Goal: Task Accomplishment & Management: Use online tool/utility

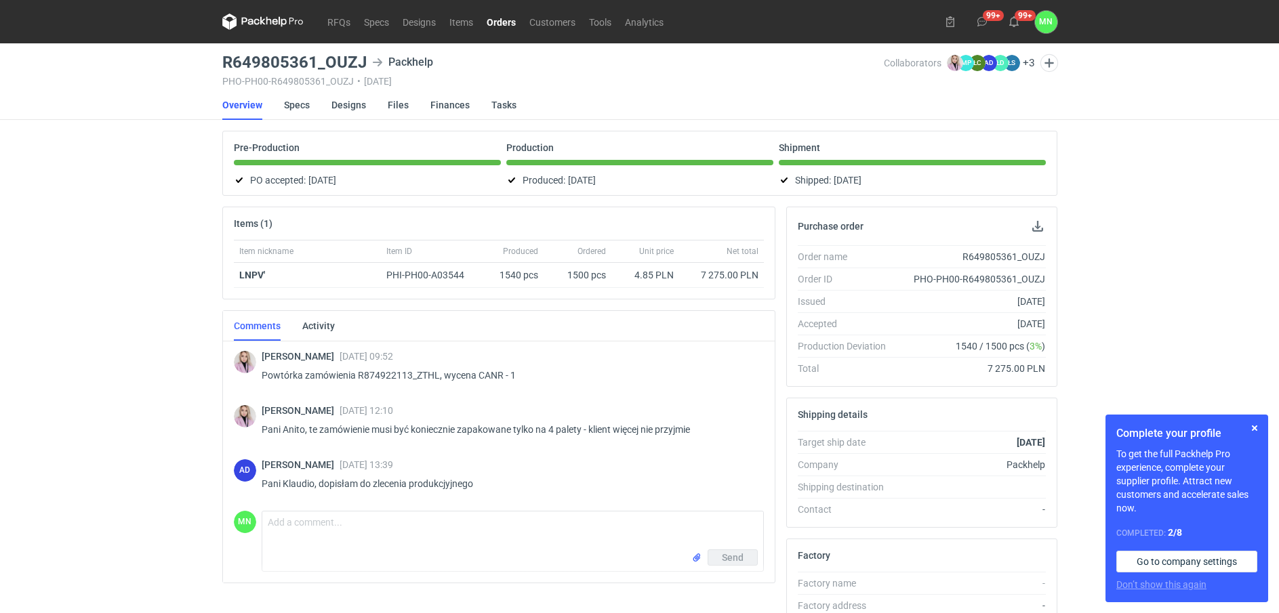
click at [502, 18] on link "Orders" at bounding box center [501, 22] width 43 height 16
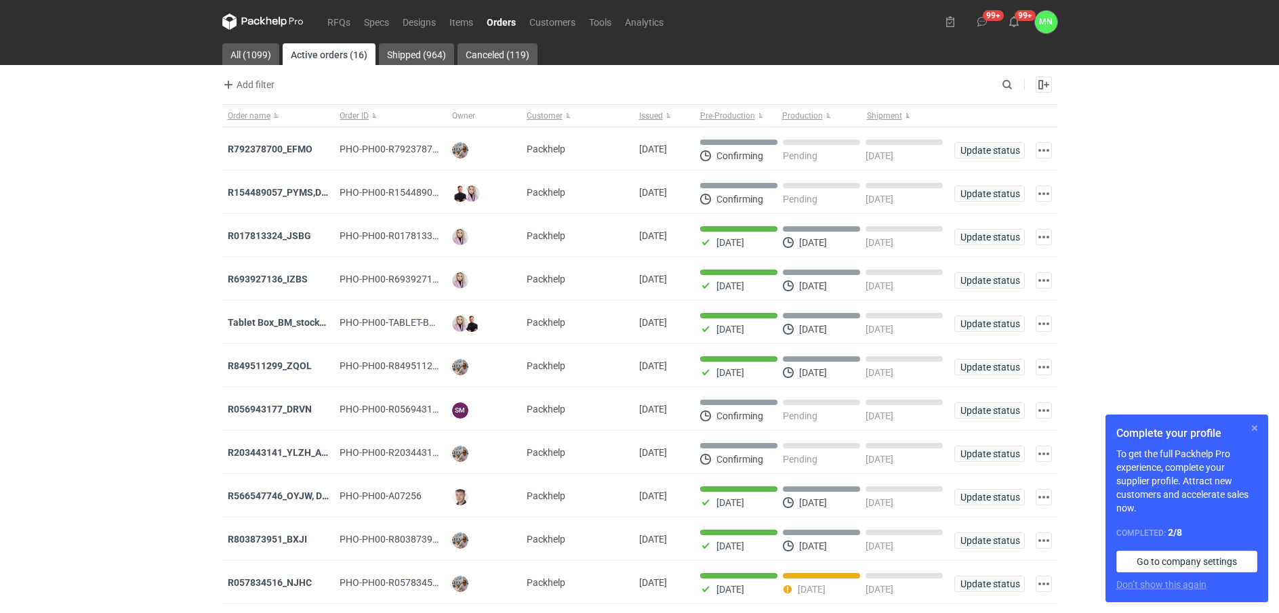
click at [1255, 428] on button "button" at bounding box center [1254, 428] width 16 height 16
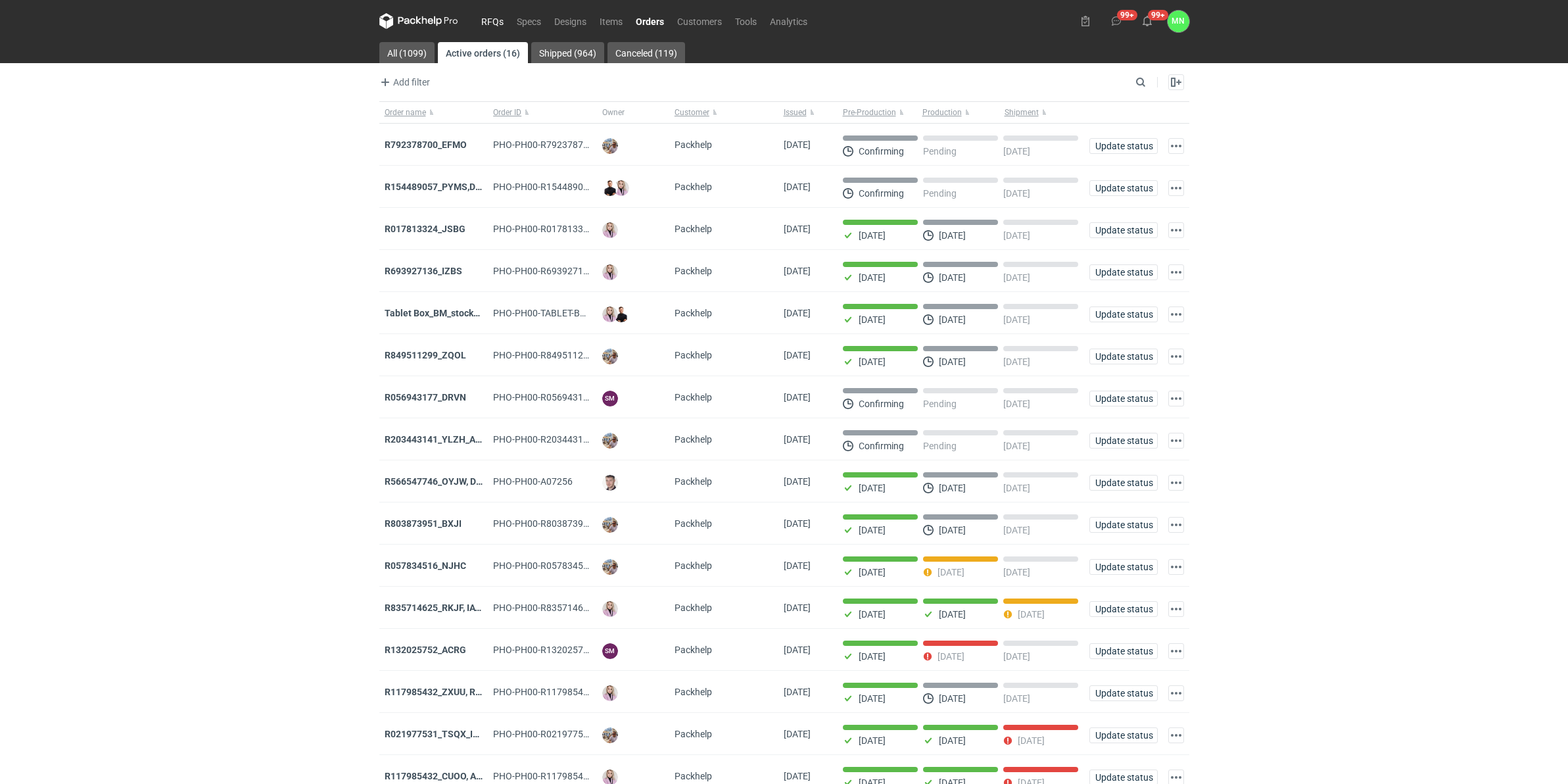
click at [490, 18] on link "RFQs" at bounding box center [492, 21] width 36 height 16
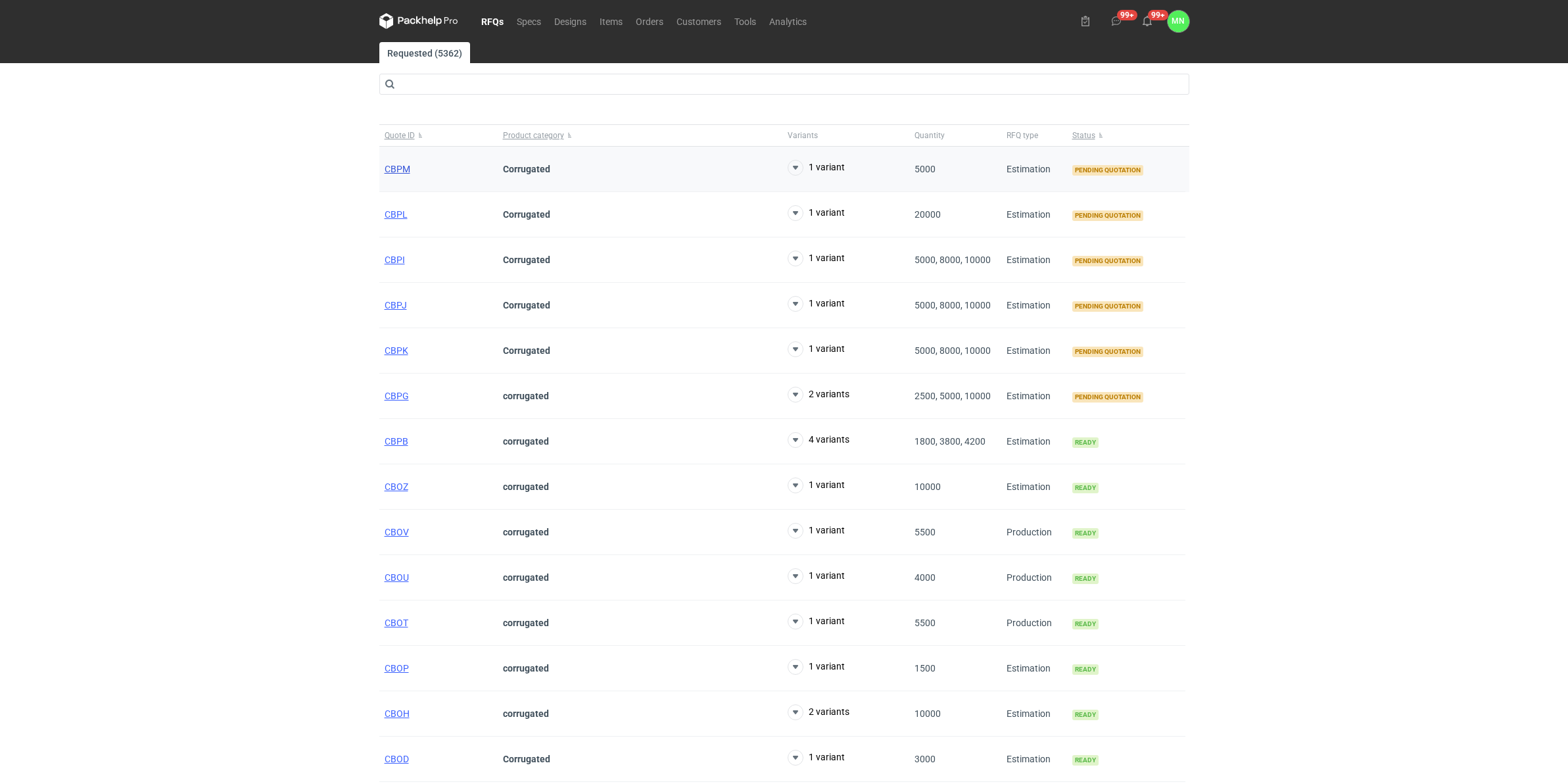
click at [392, 171] on span "CBPM" at bounding box center [397, 169] width 25 height 11
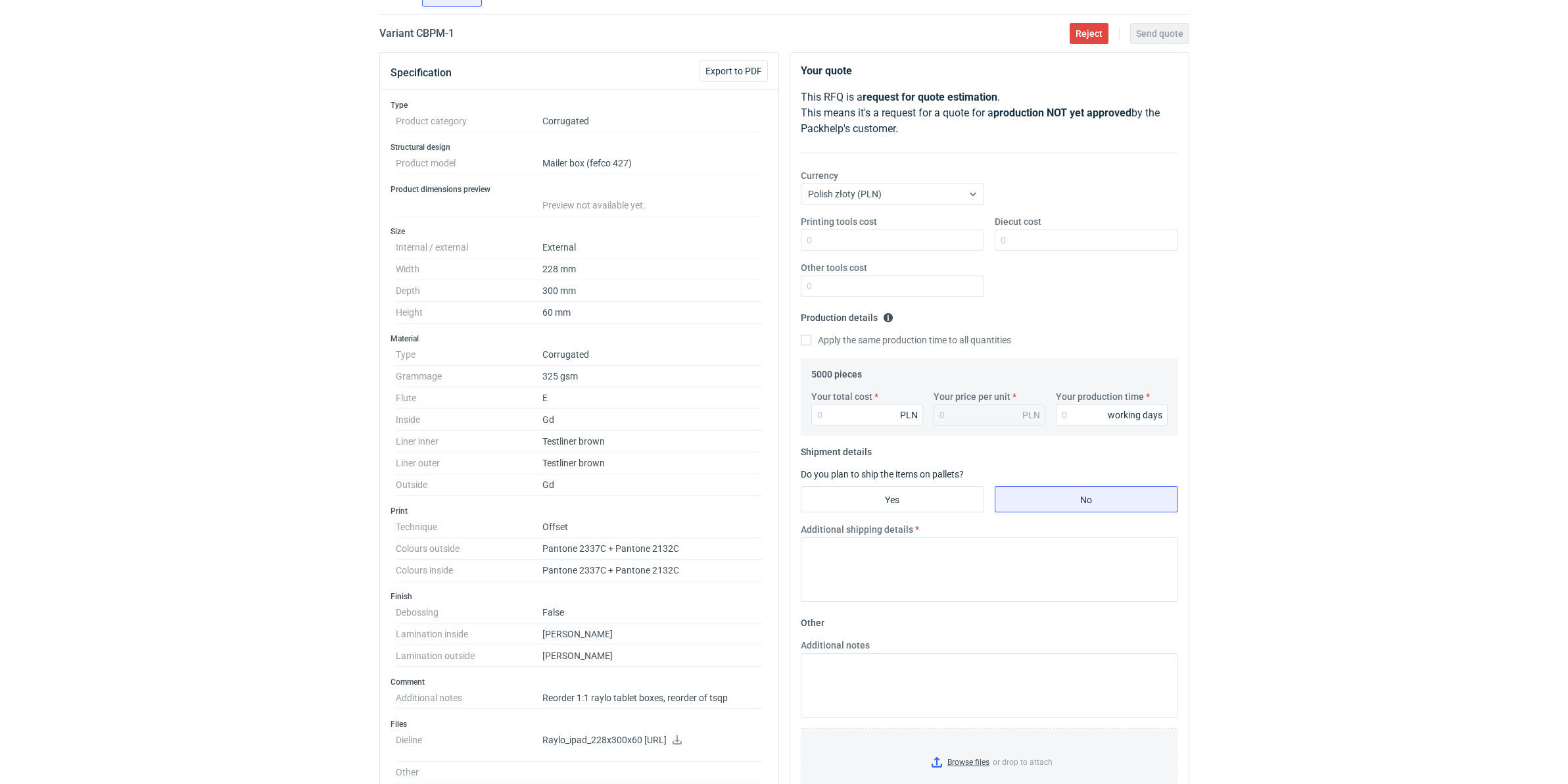
scroll to position [164, 0]
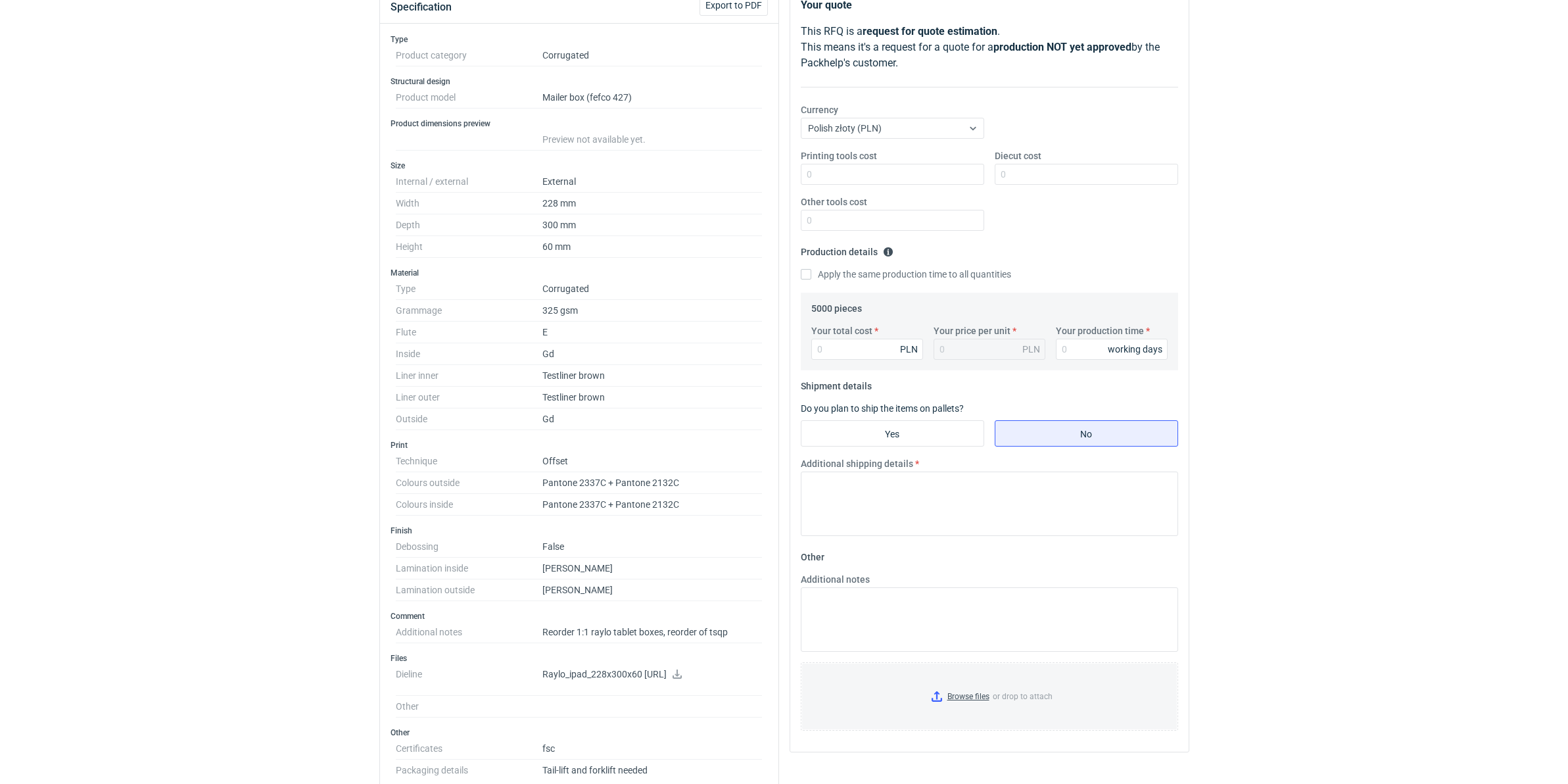
click at [594, 595] on dd "Reorder 1:1 raylo tablet boxes, reorder of tsqp" at bounding box center [652, 632] width 220 height 21
copy dd "raylo"
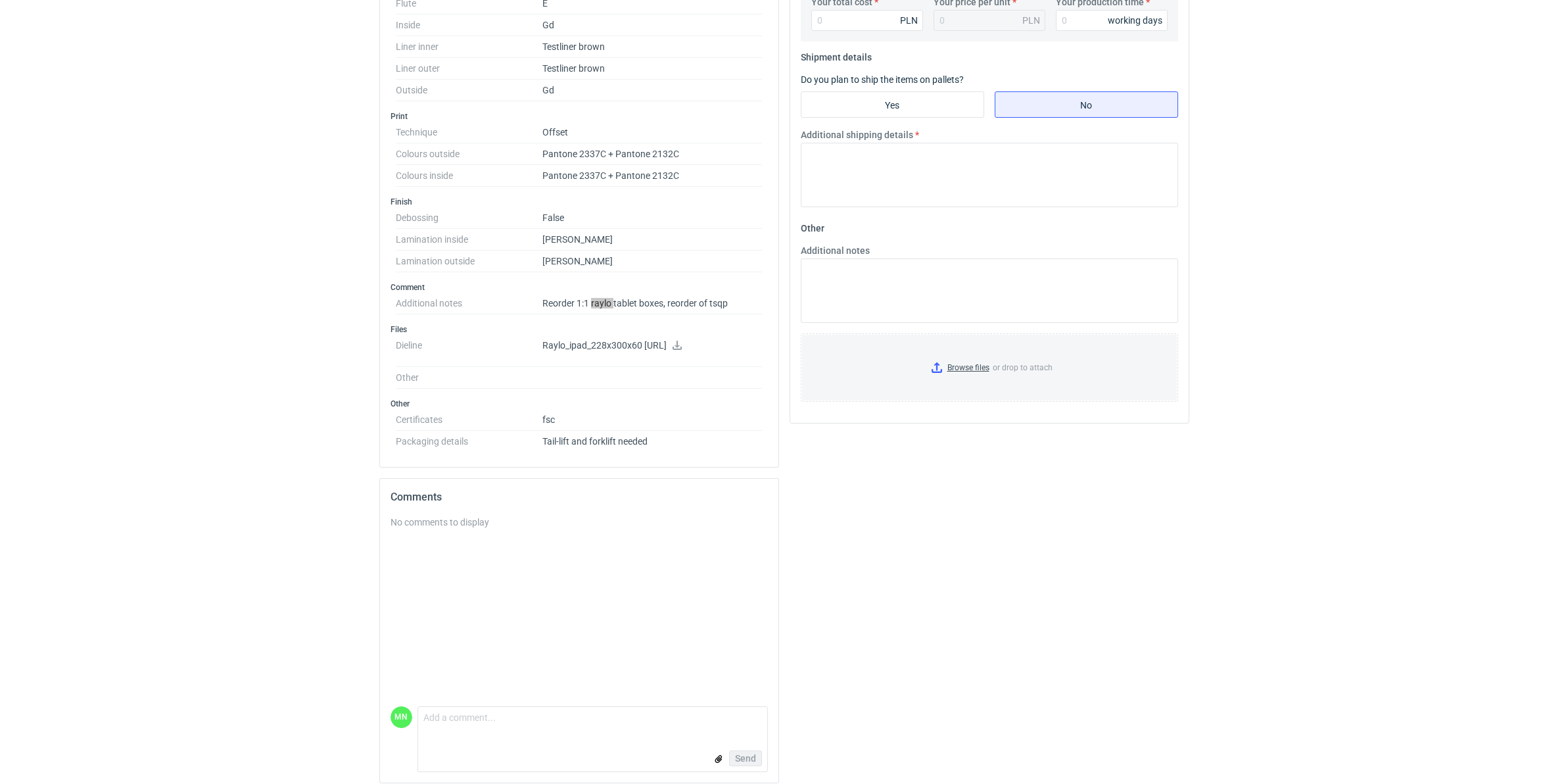
scroll to position [506, 0]
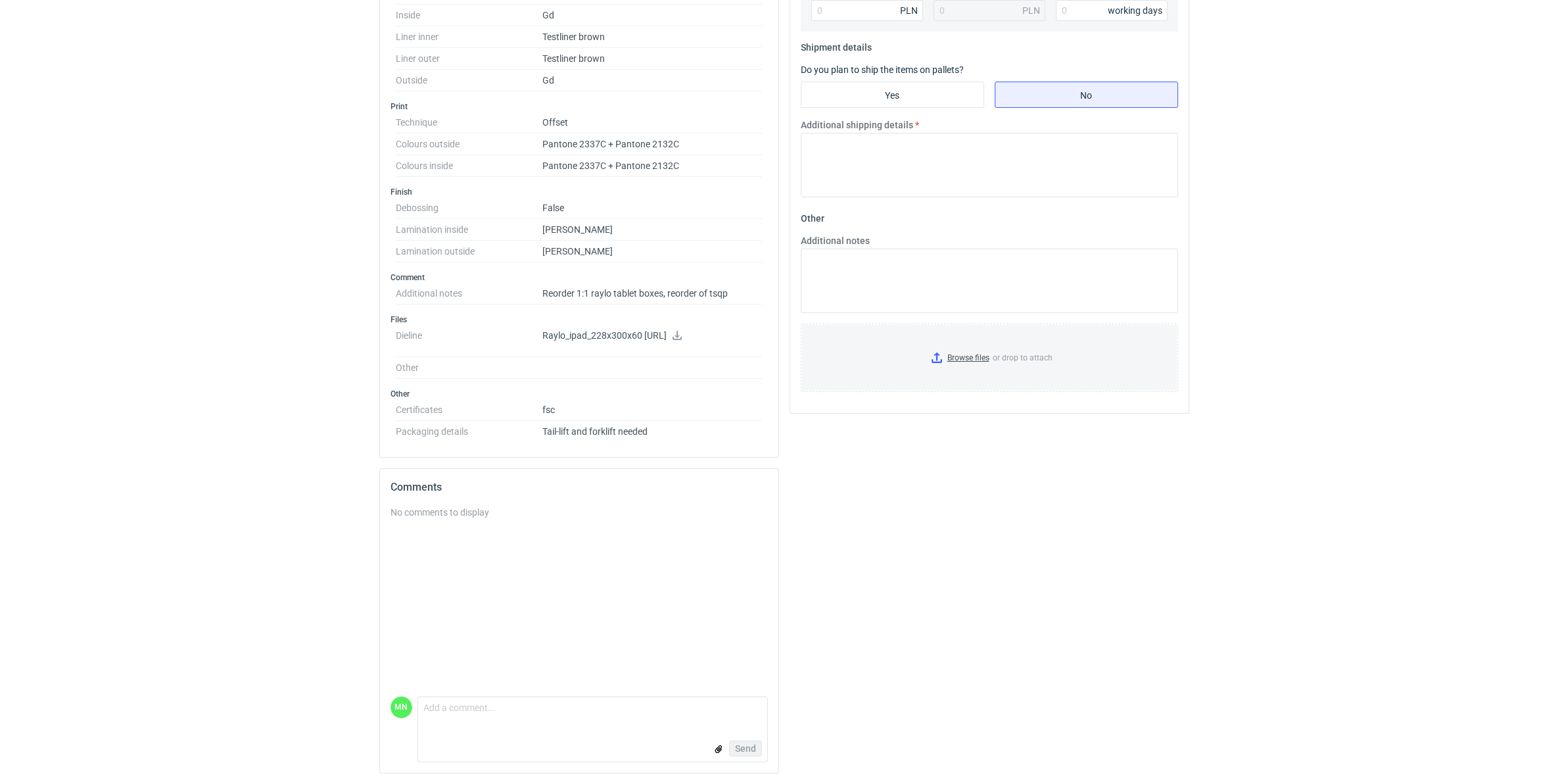
click at [725, 291] on dd "Reorder 1:1 raylo tablet boxes, reorder of tsqp" at bounding box center [652, 293] width 220 height 21
copy dd "tsqp"
click at [686, 336] on p "Raylo_ipad_228x300x60 mm.ai" at bounding box center [652, 336] width 220 height 12
click at [1089, 562] on div "Your quote This RFQ is a request for quote estimation . This means it's a reque…" at bounding box center [990, 215] width 410 height 1136
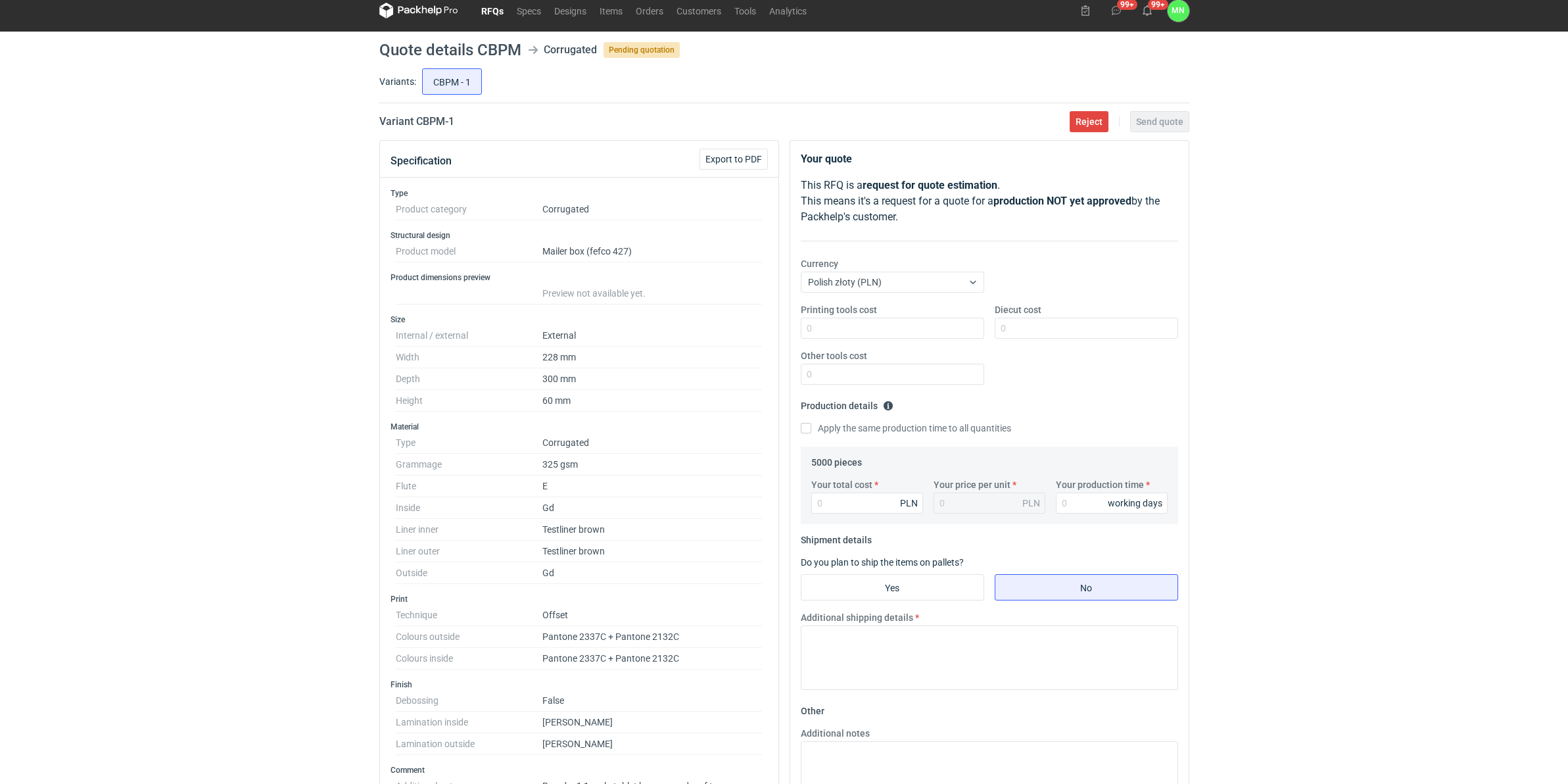
scroll to position [0, 0]
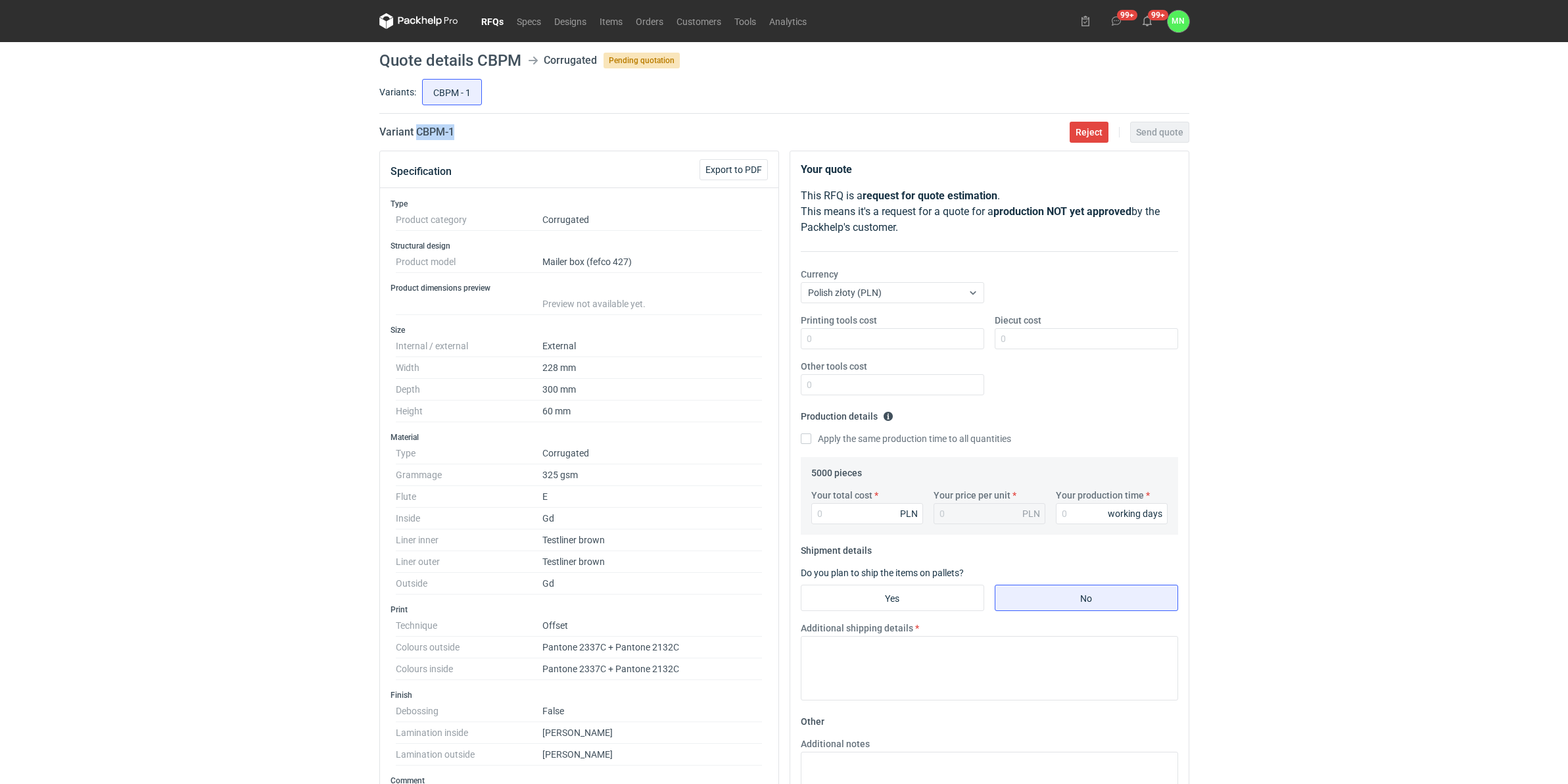
drag, startPoint x: 460, startPoint y: 134, endPoint x: 417, endPoint y: 139, distance: 43.3
click at [417, 139] on div "Variant CBPM - 1 Reject Send quote" at bounding box center [784, 132] width 810 height 16
copy h2 "CBPM - 1"
click at [852, 520] on input "Your total cost" at bounding box center [866, 513] width 112 height 21
type input "23800"
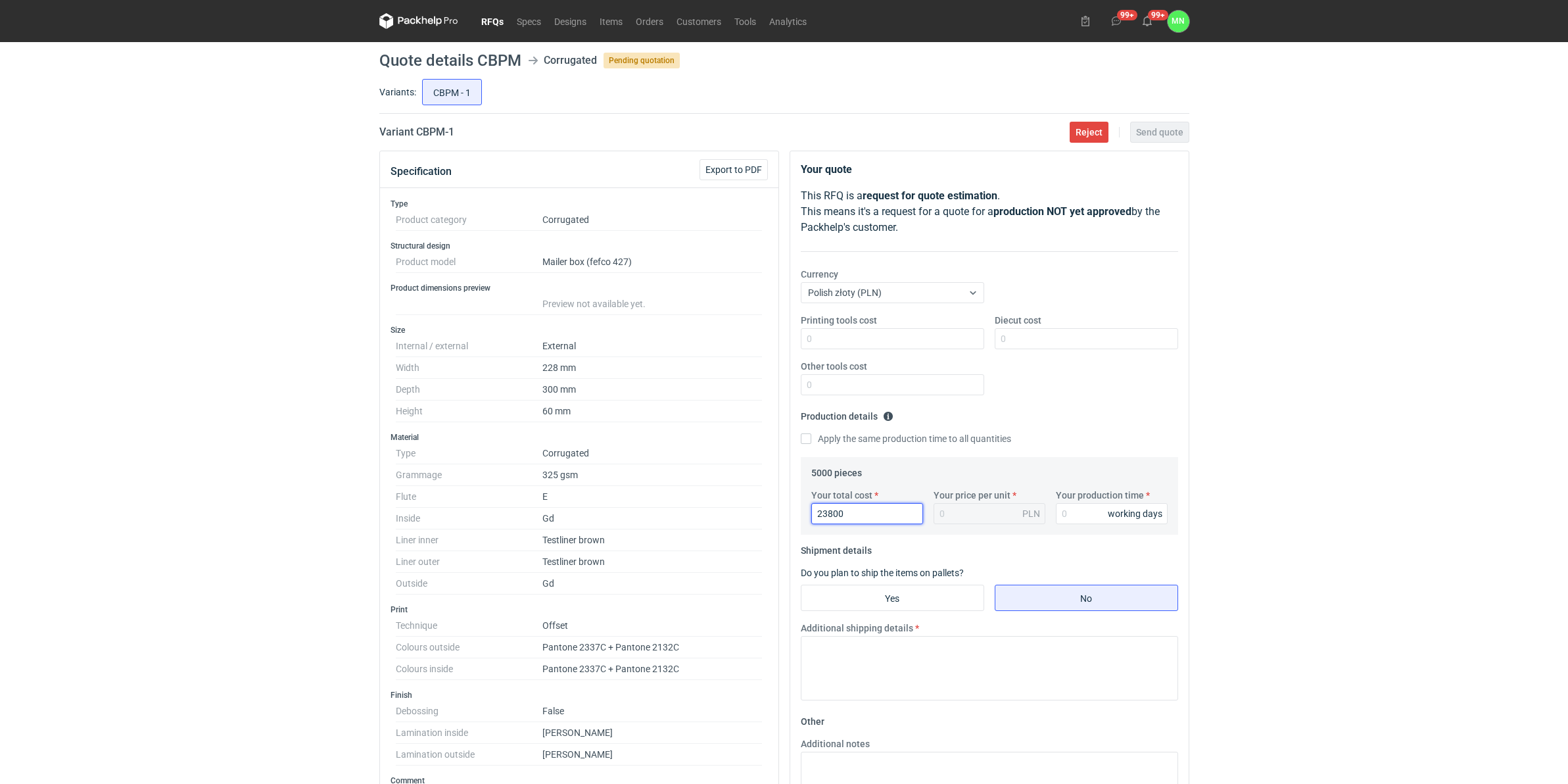
type input "4.76"
type input "23800"
type input "15"
click at [1054, 336] on input "Diecut cost" at bounding box center [1086, 339] width 183 height 21
type input "2340"
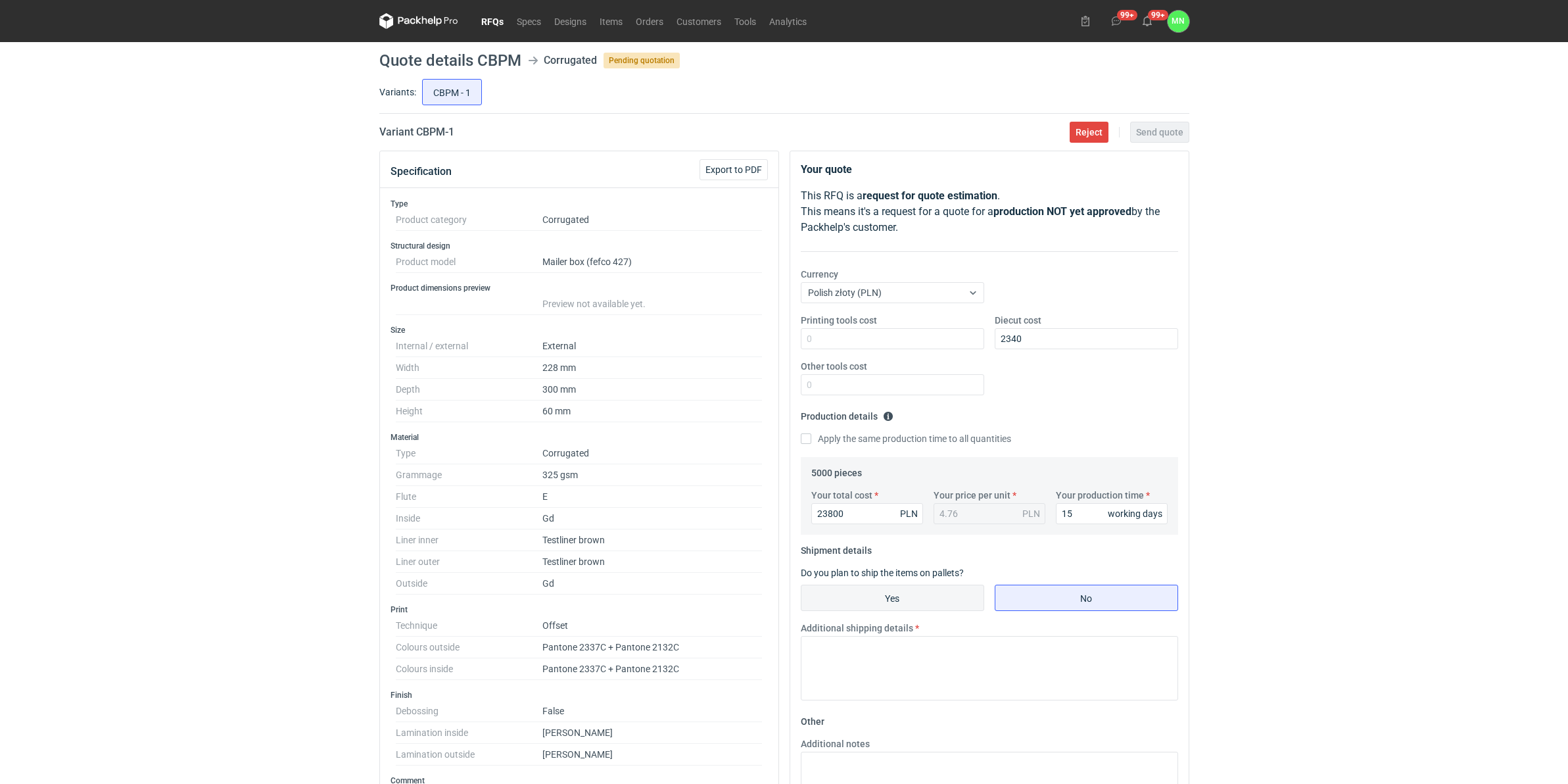
drag, startPoint x: 872, startPoint y: 600, endPoint x: 883, endPoint y: 602, distance: 11.2
click at [871, 595] on input "Yes" at bounding box center [893, 598] width 182 height 25
radio input "true"
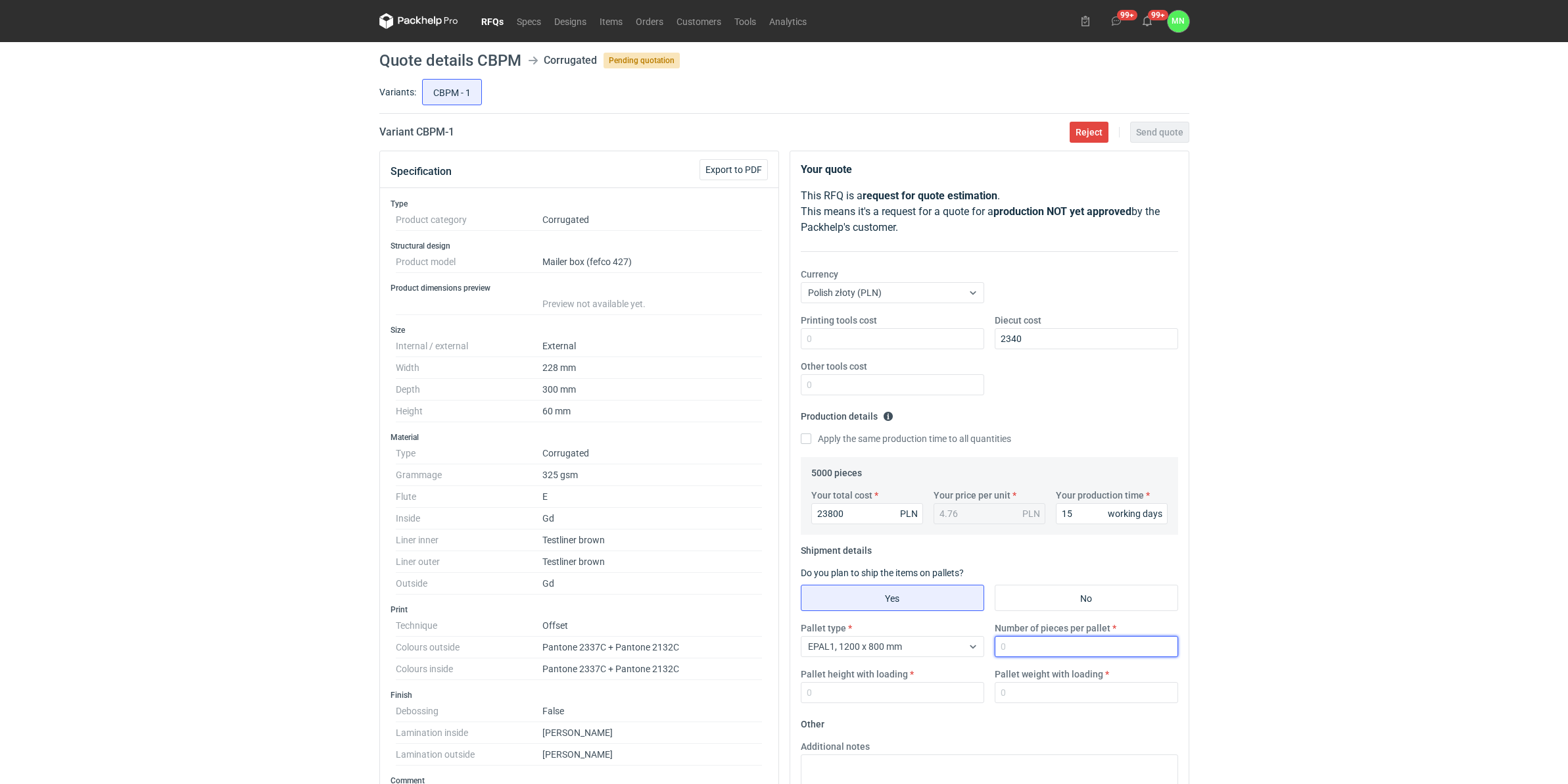
click at [1013, 595] on input "Number of pieces per pallet" at bounding box center [1086, 646] width 183 height 21
type input "1650"
type input "1800"
click at [1076, 595] on input "Pallet weight with loading" at bounding box center [1086, 693] width 183 height 21
type input "540"
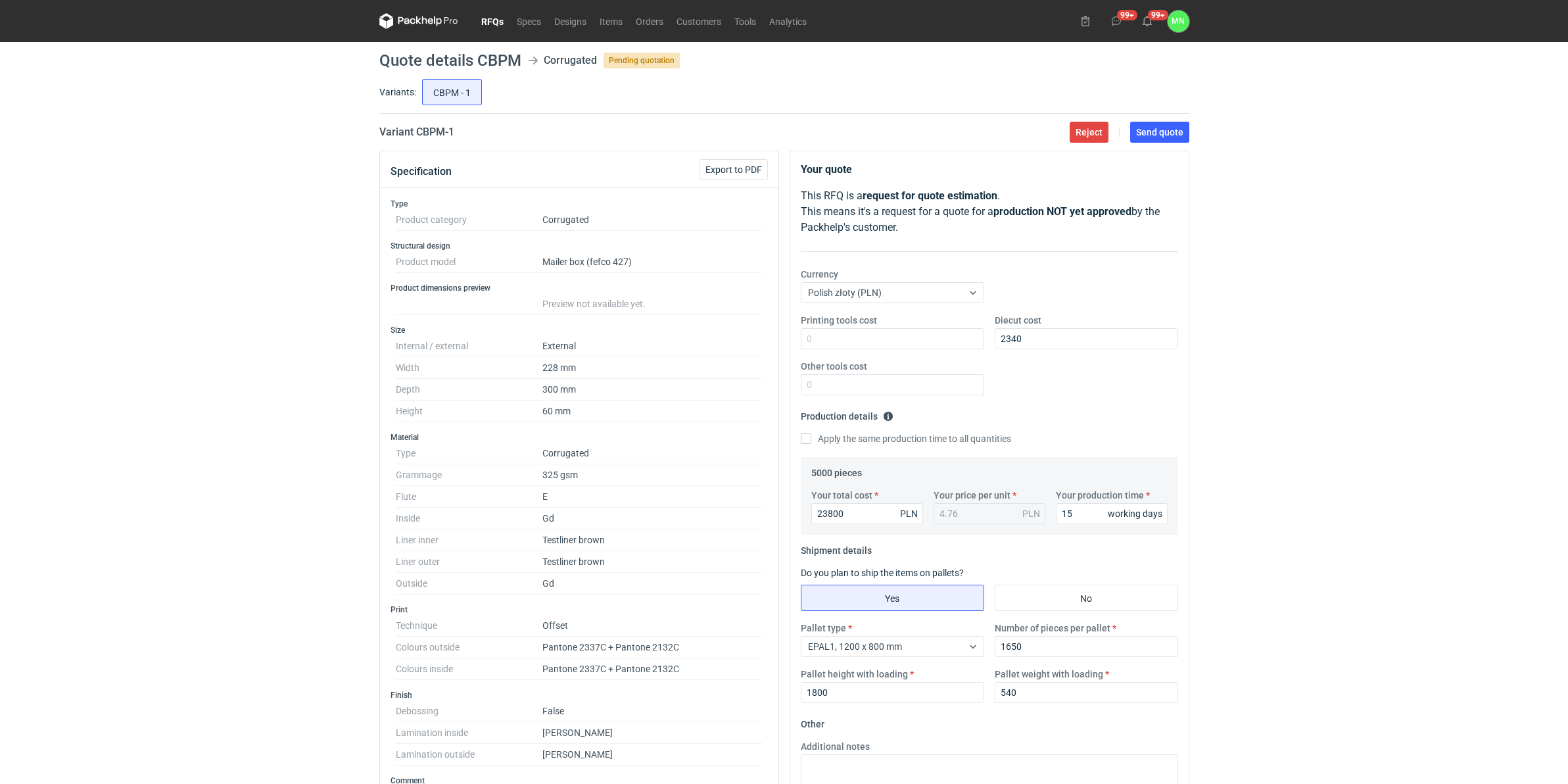
click at [221, 550] on div "RFQs Specs Designs Items Orders Customers Tools Analytics 99+ 99+ MN Małgorzata…" at bounding box center [784, 392] width 1568 height 784
drag, startPoint x: 857, startPoint y: 517, endPoint x: 484, endPoint y: 527, distance: 373.1
click at [655, 525] on div "Specification Export to PDF Type Product category Corrugated Structural design …" at bounding box center [785, 718] width 821 height 1136
type input "23650"
type input "4.73"
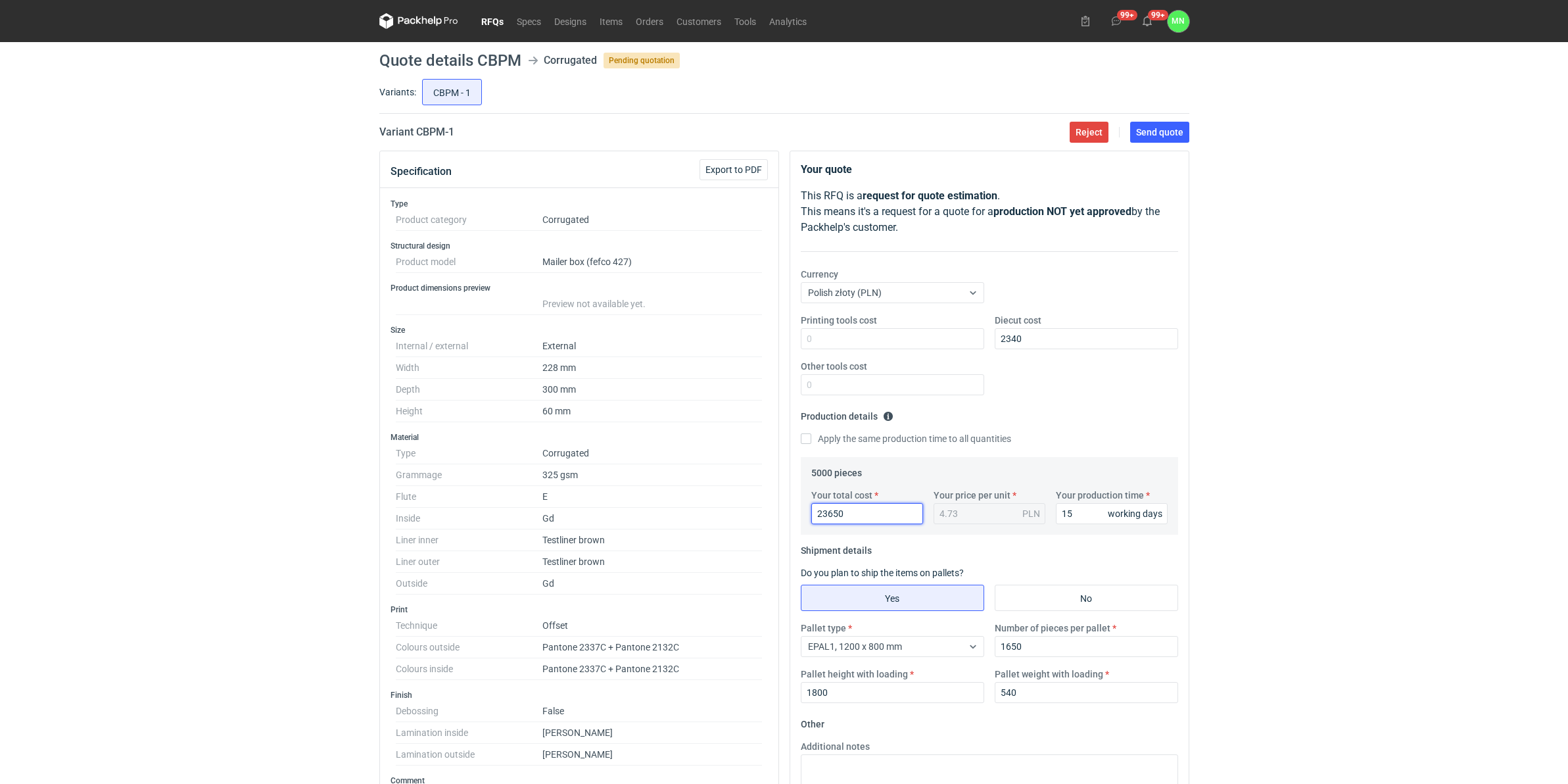
type input "23650"
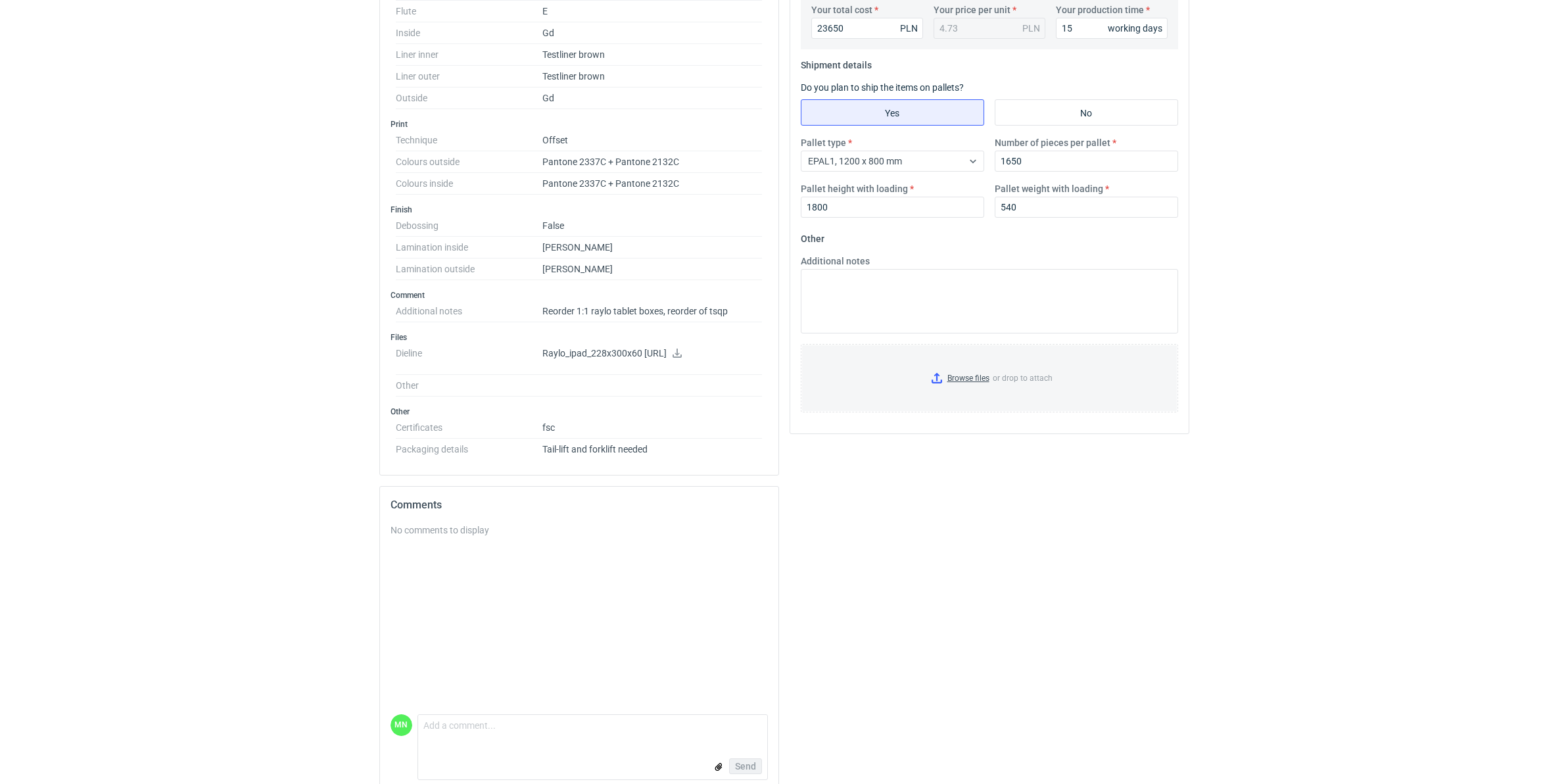
scroll to position [493, 0]
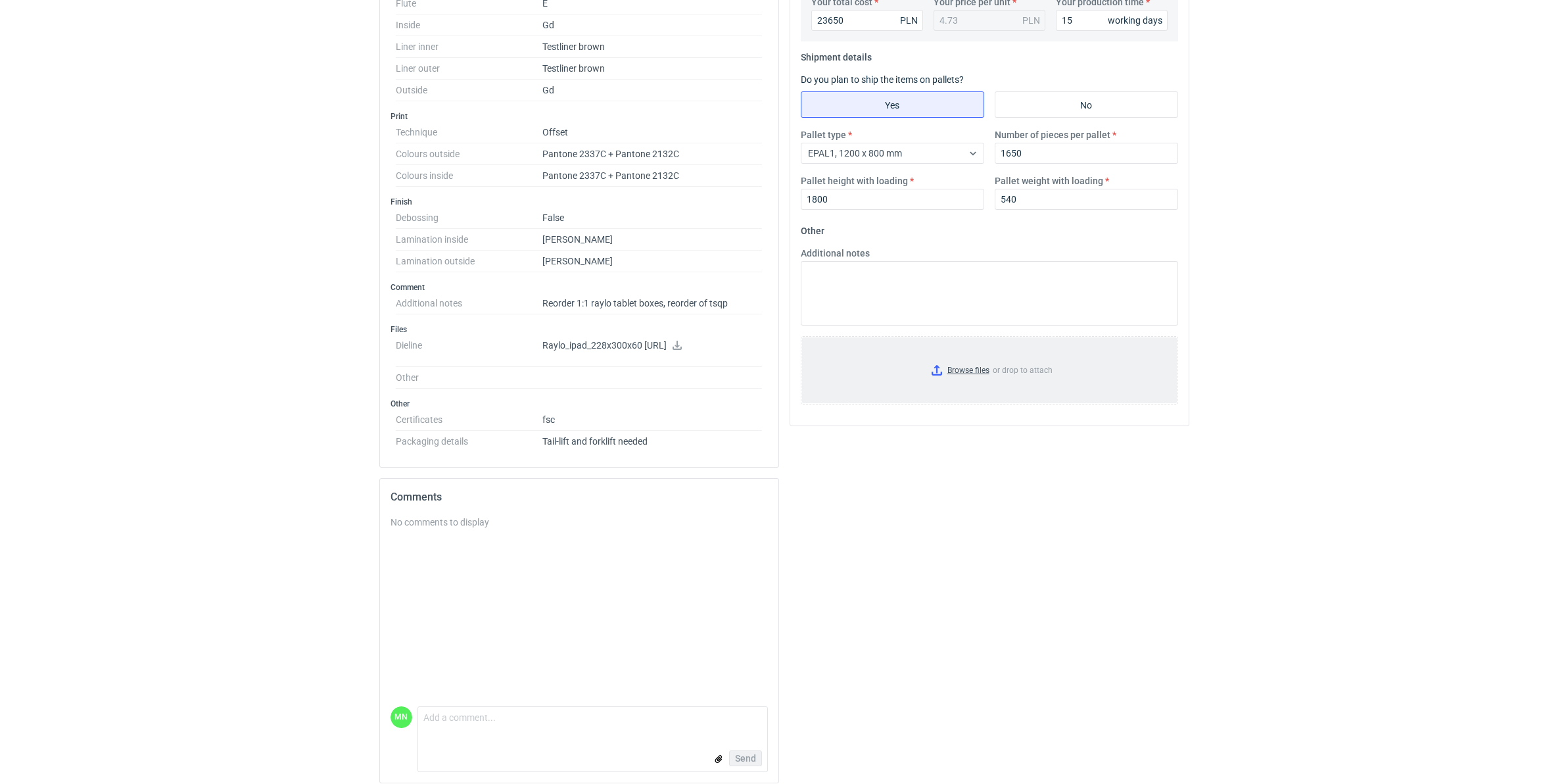
click at [979, 374] on input "Browse files or drop to attach" at bounding box center [990, 371] width 375 height 66
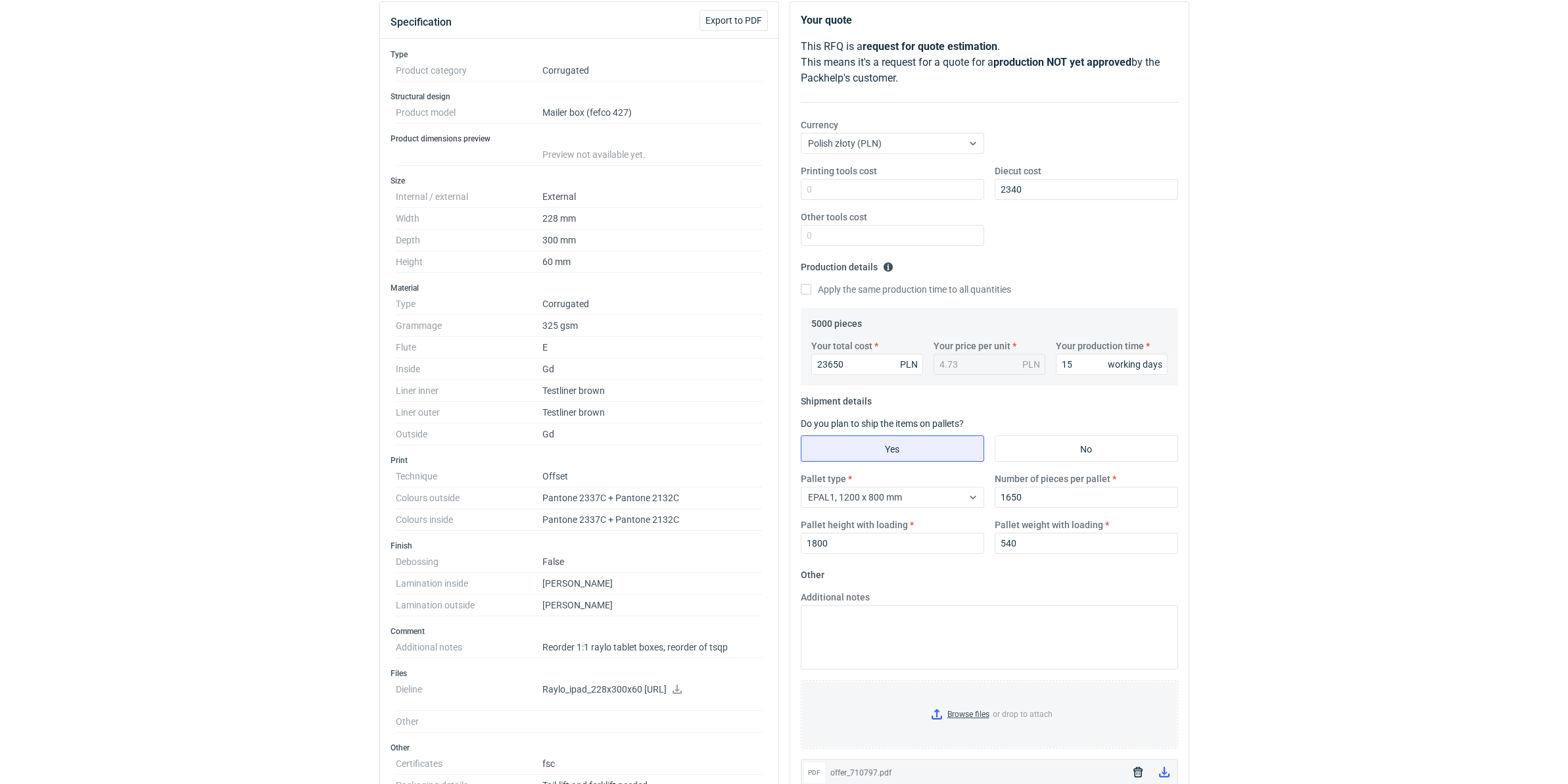
scroll to position [82, 0]
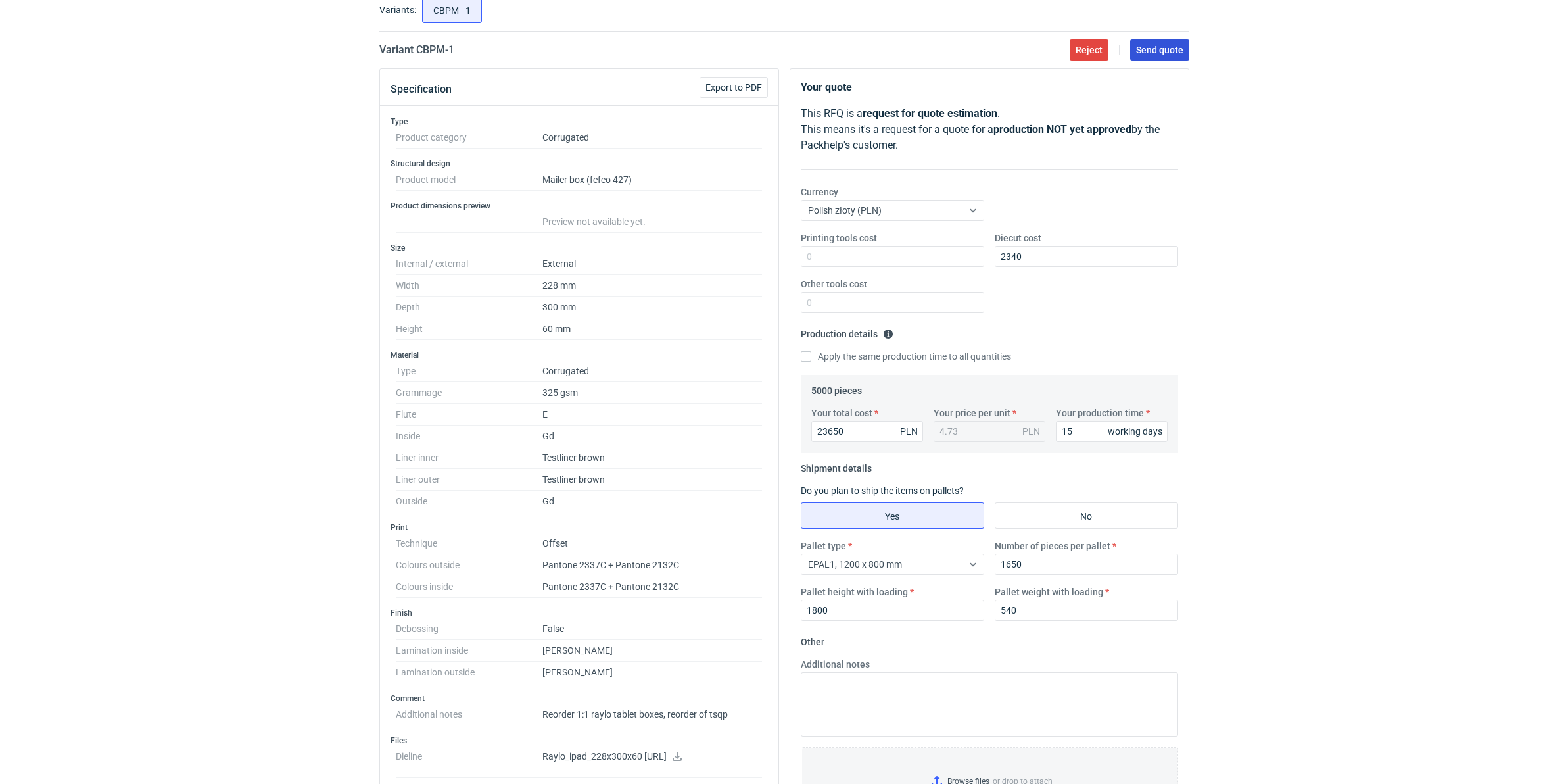
click at [1144, 47] on span "Send quote" at bounding box center [1160, 49] width 48 height 9
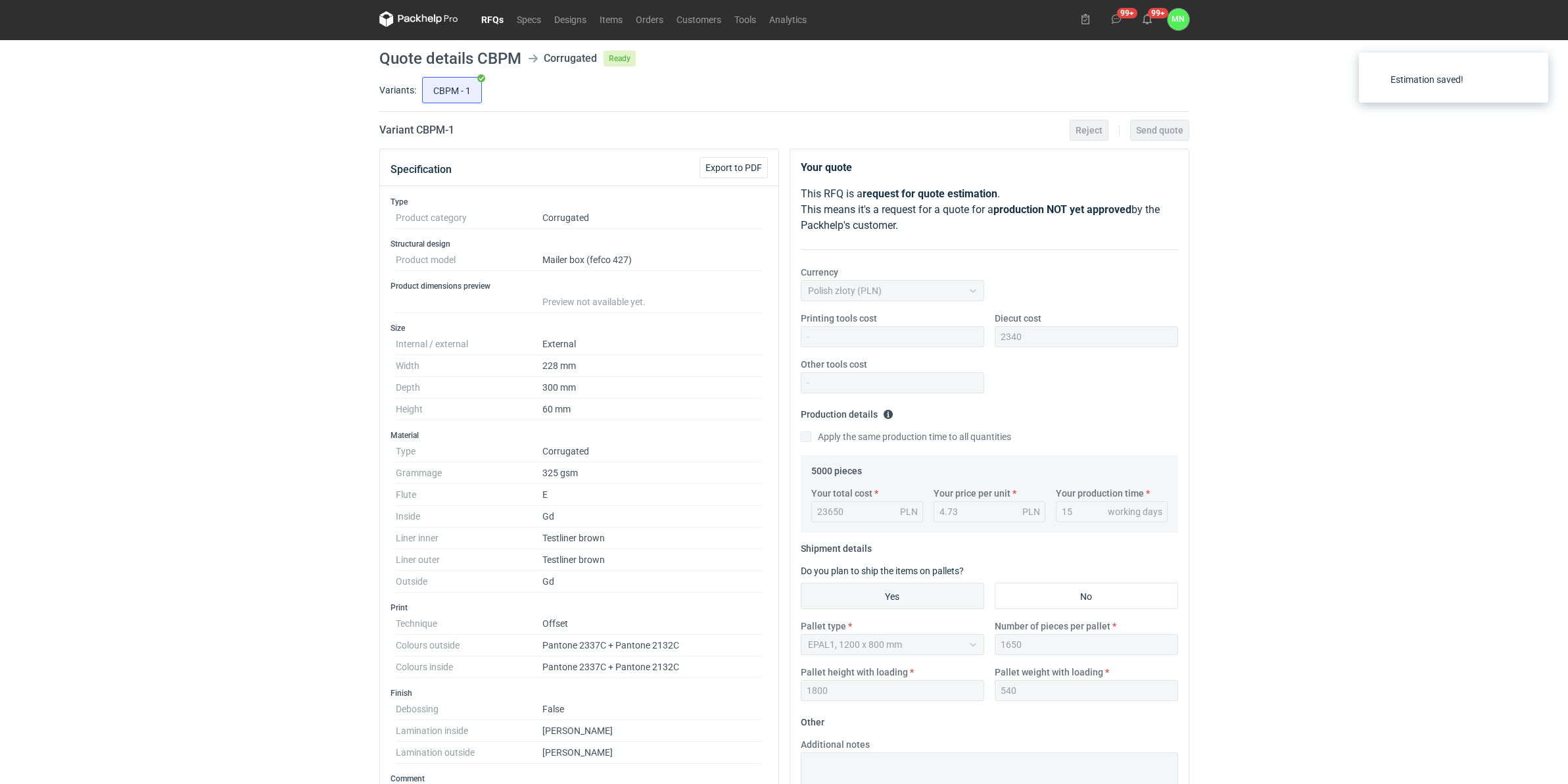
scroll to position [0, 0]
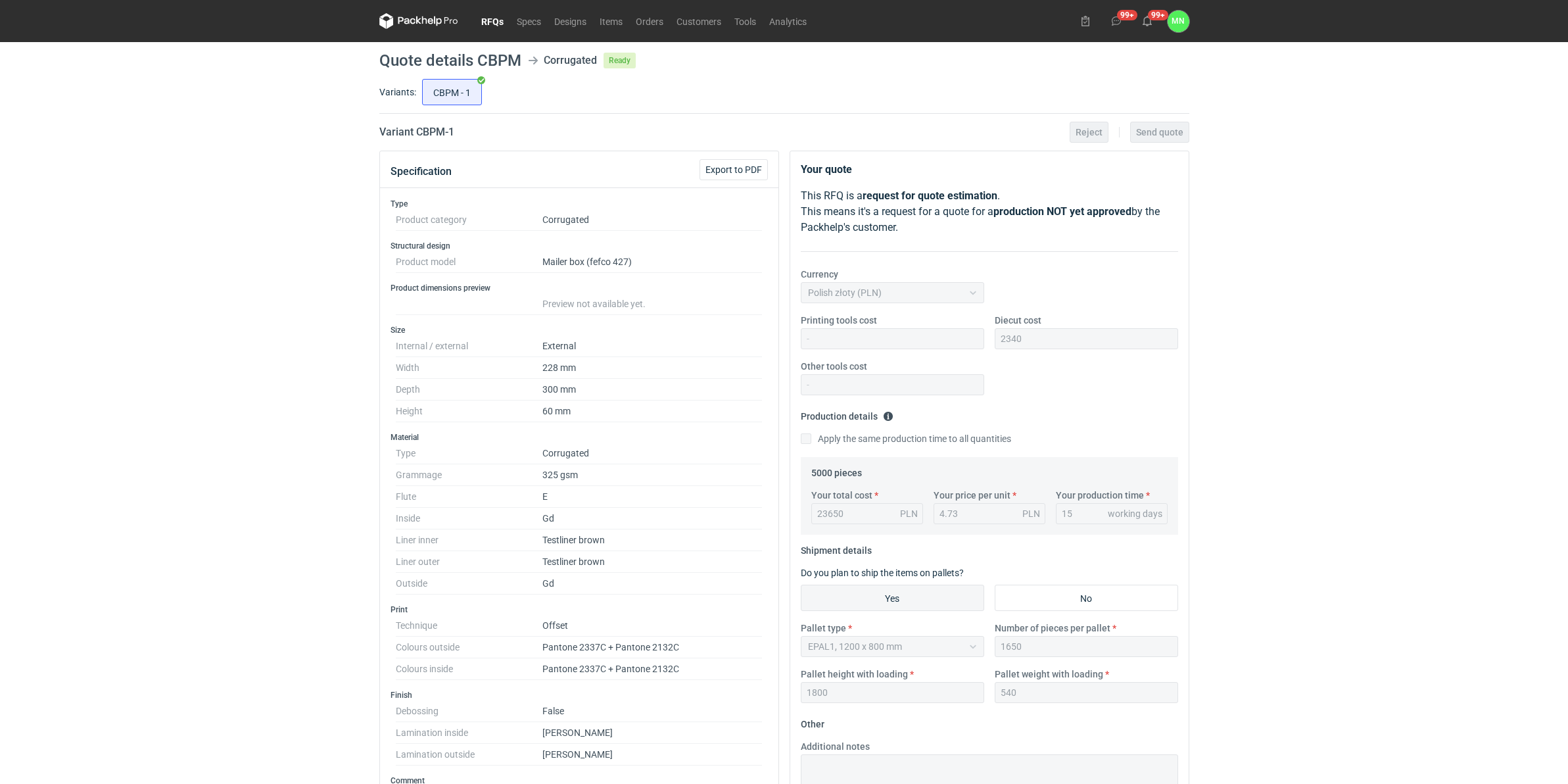
click at [487, 19] on link "RFQs" at bounding box center [492, 21] width 36 height 16
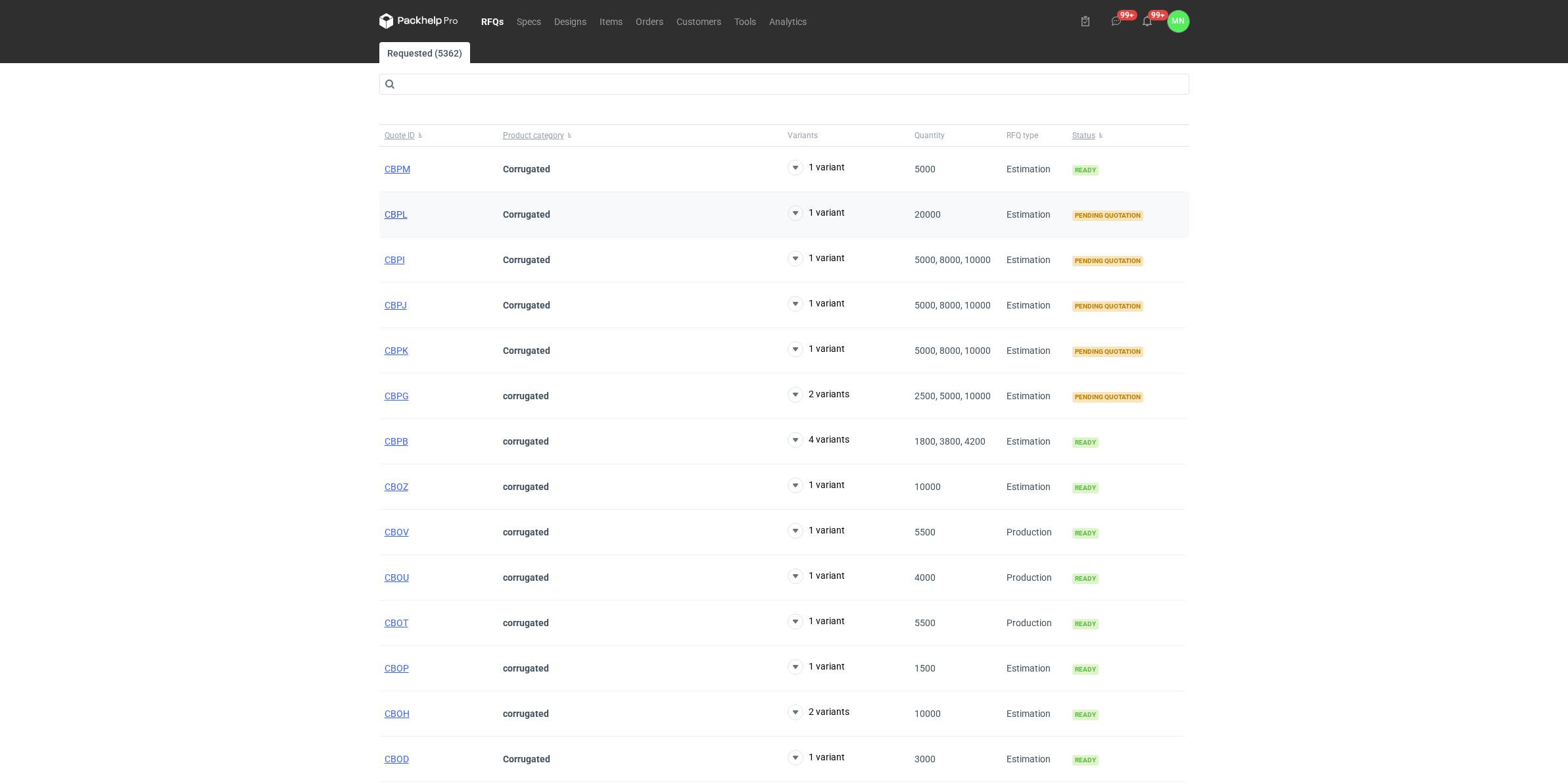
click at [393, 212] on span "CBPL" at bounding box center [396, 214] width 23 height 11
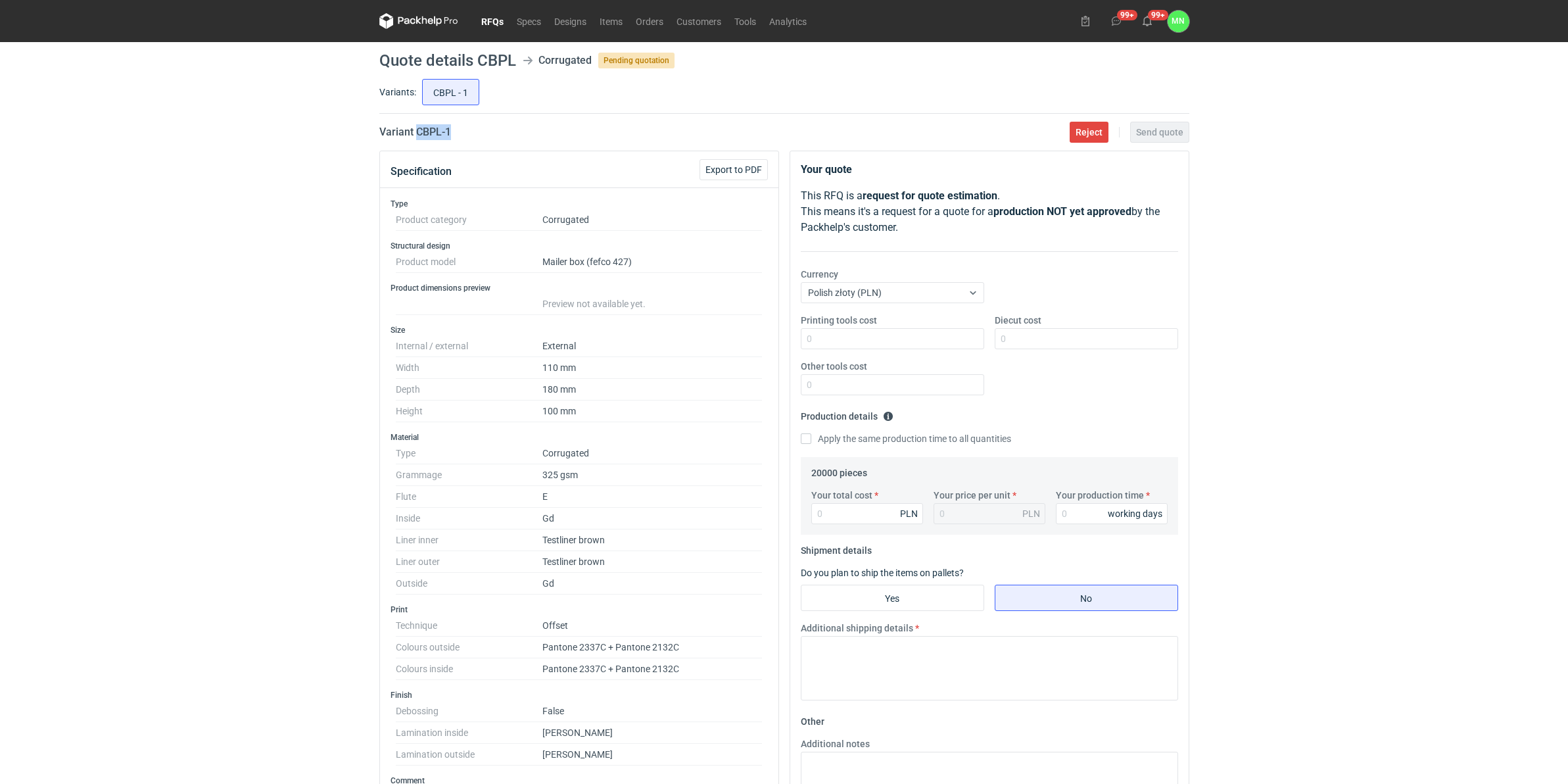
drag, startPoint x: 466, startPoint y: 133, endPoint x: 416, endPoint y: 140, distance: 50.5
click at [416, 140] on div "Variant CBPL - 1 Reject Send quote" at bounding box center [784, 132] width 810 height 16
copy h2 "CBPL - 1"
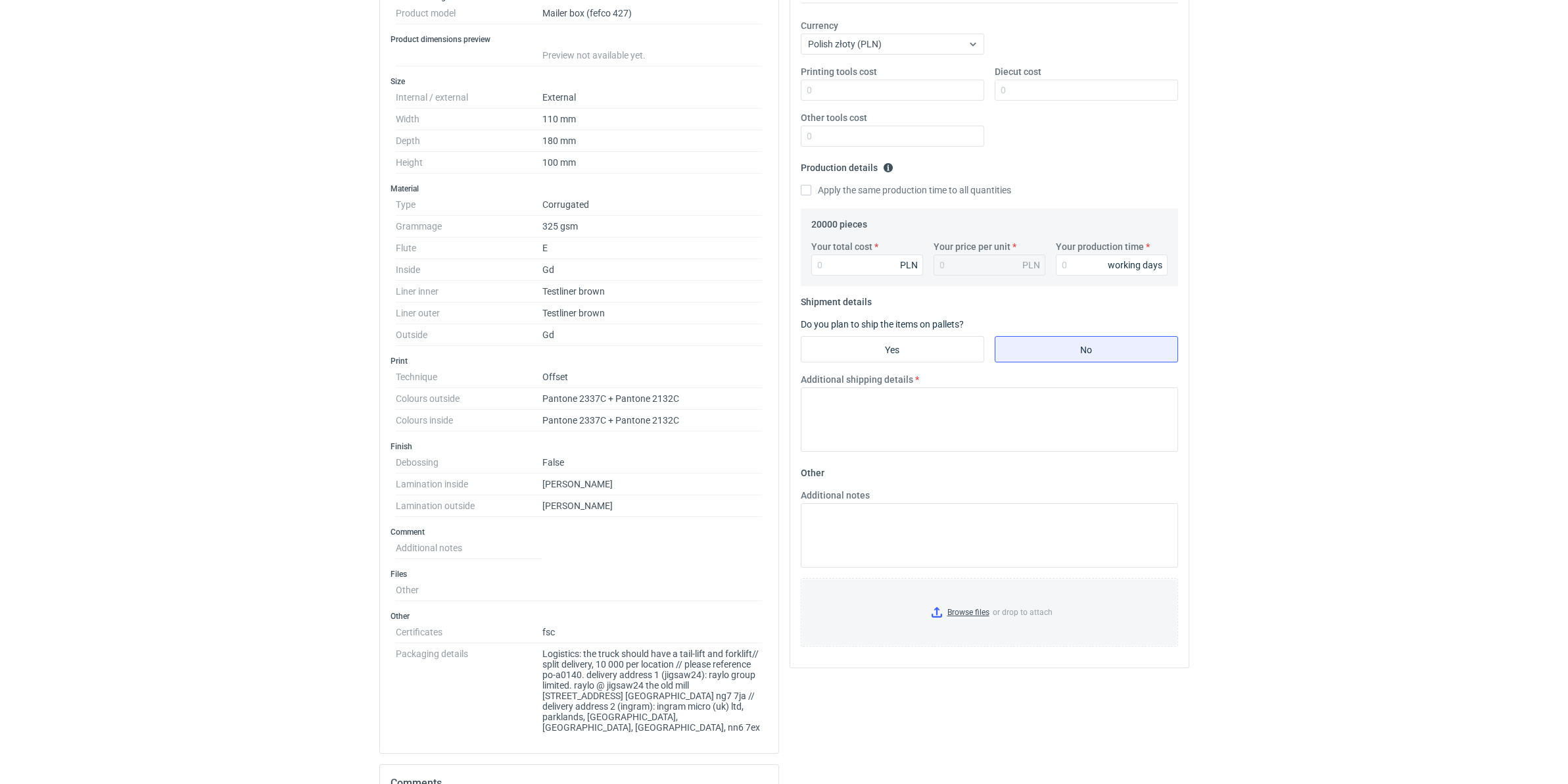
scroll to position [246, 0]
click at [250, 538] on html "RFQs Specs Designs Items Orders Customers Tools Analytics 99+ 99+ MN Małgorzata…" at bounding box center [784, 146] width 1568 height 784
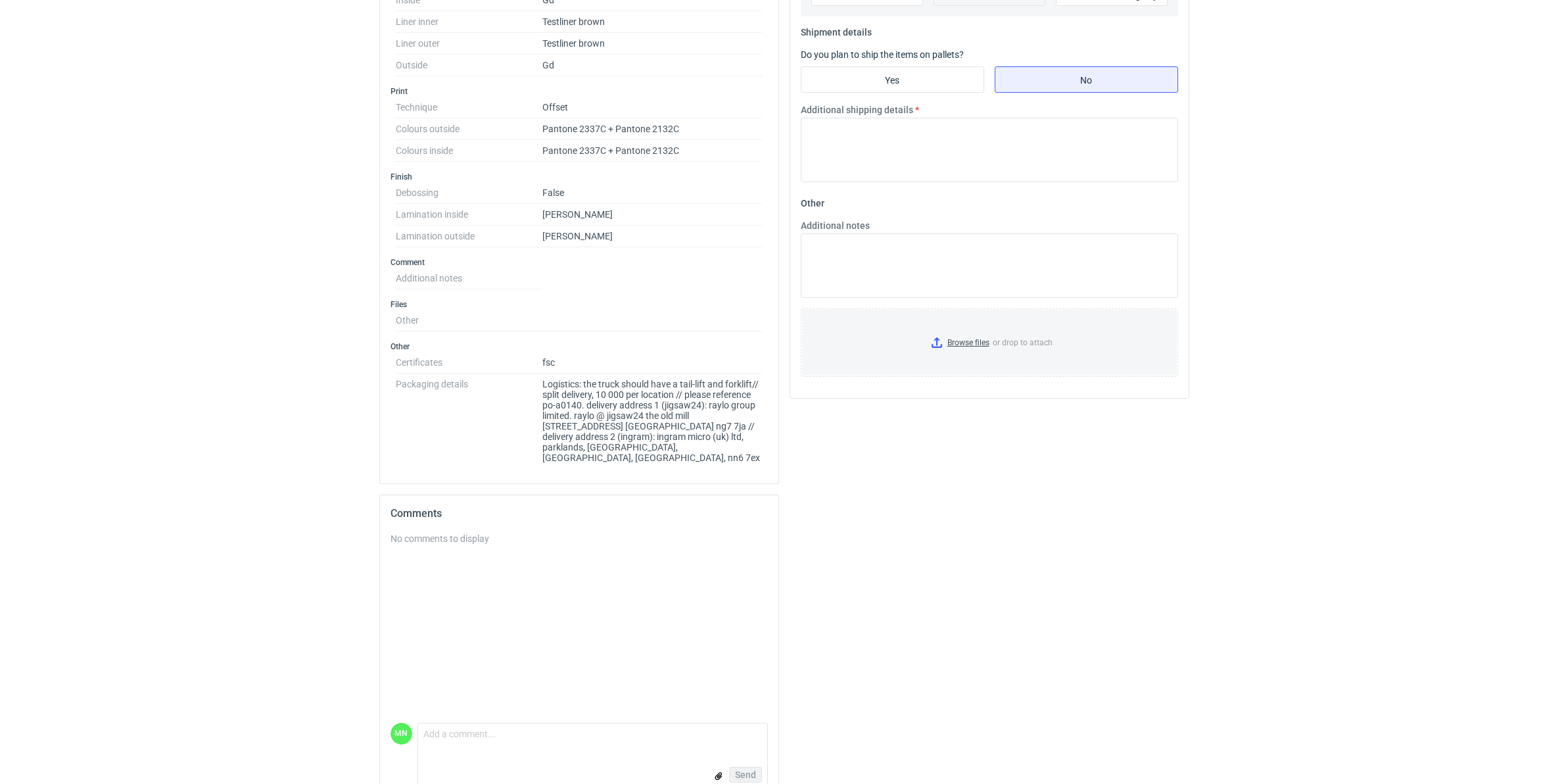
scroll to position [538, 0]
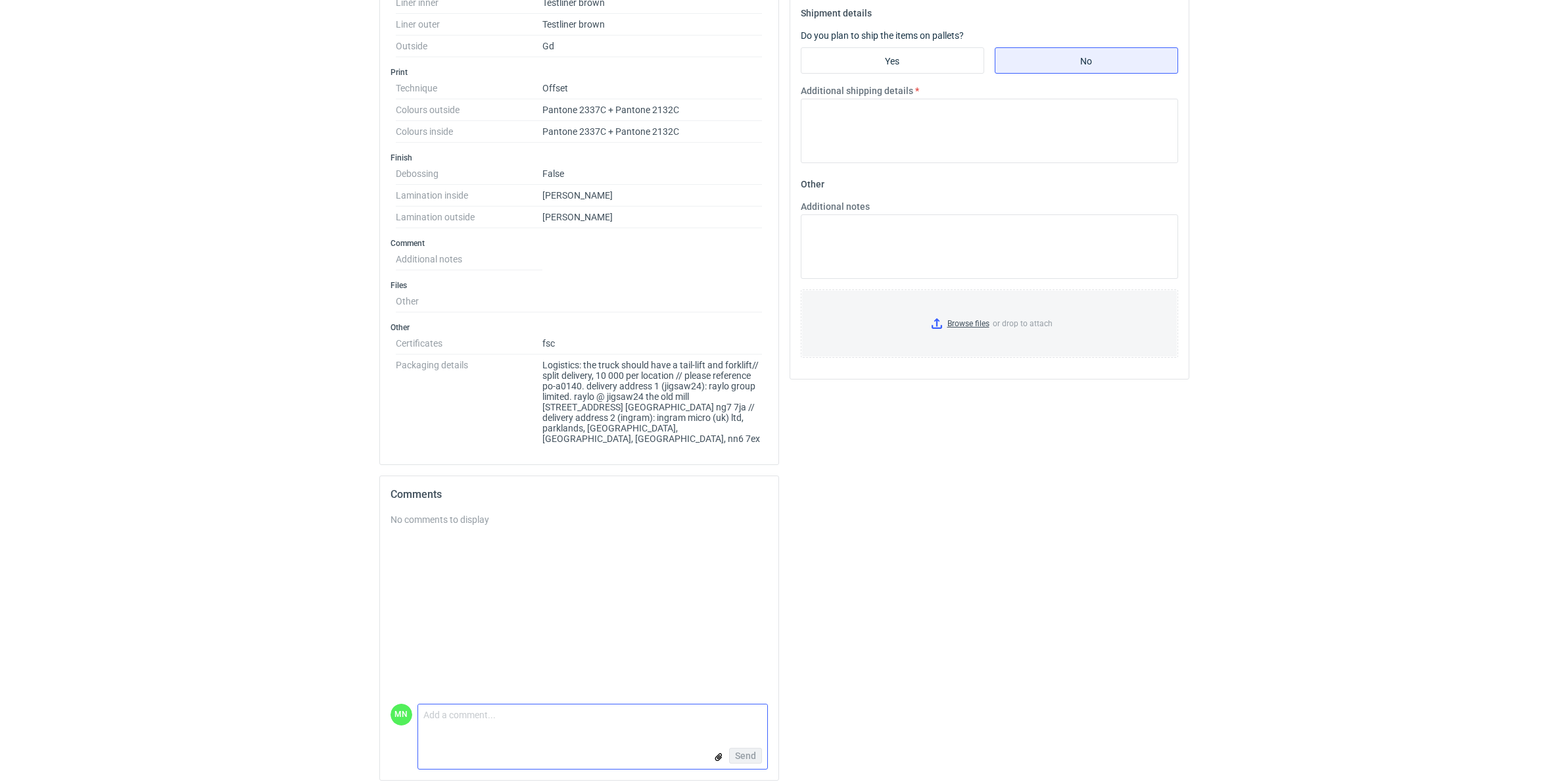
drag, startPoint x: 500, startPoint y: 717, endPoint x: 492, endPoint y: 717, distance: 8.0
click at [493, 595] on textarea "Comment message" at bounding box center [593, 718] width 349 height 27
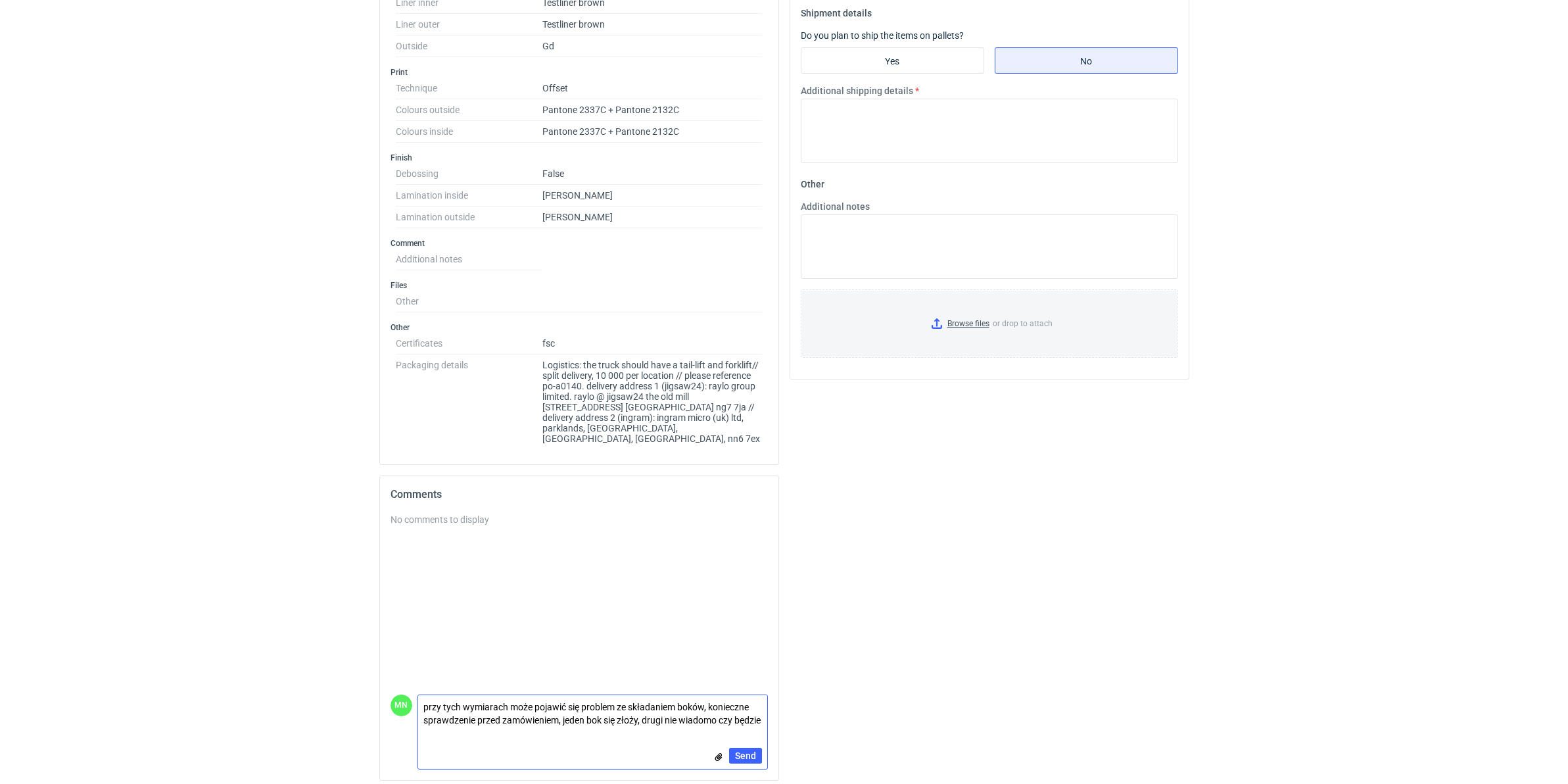
scroll to position [0, 0]
paste textarea "na tych podwójnych bigacg"
type textarea "przy tych wymiarach może pojawić się problem ze składaniem boków, konieczne spr…"
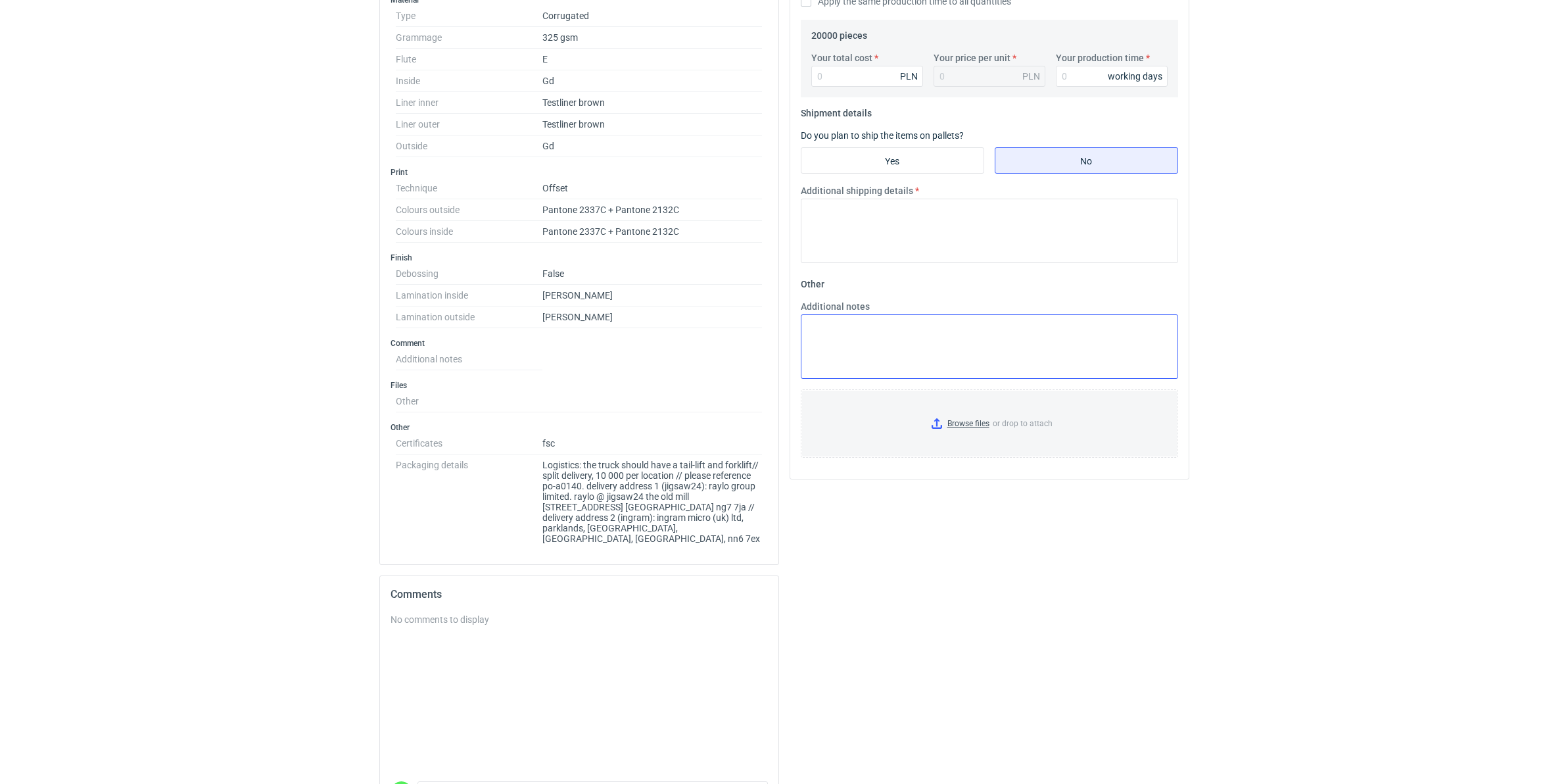
scroll to position [373, 0]
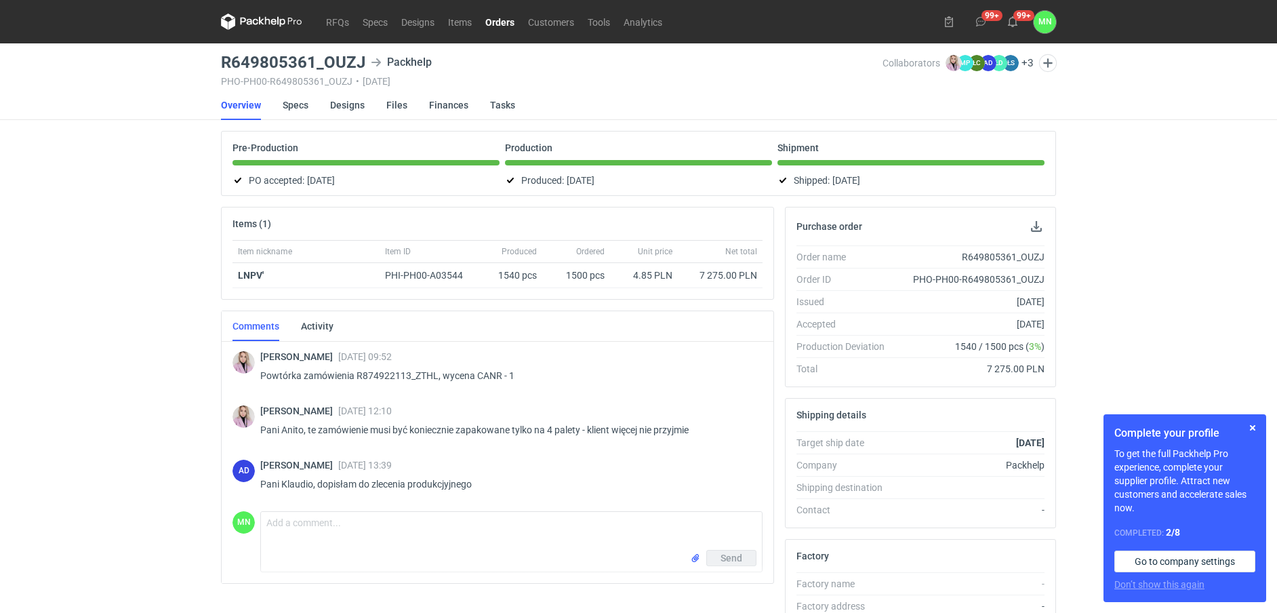
click at [35, 161] on div "RFQs Specs Designs Items Orders Customers Tools Analytics 99+ 99+ MN [PERSON_NA…" at bounding box center [638, 306] width 1277 height 613
click at [508, 24] on link "Orders" at bounding box center [500, 22] width 43 height 16
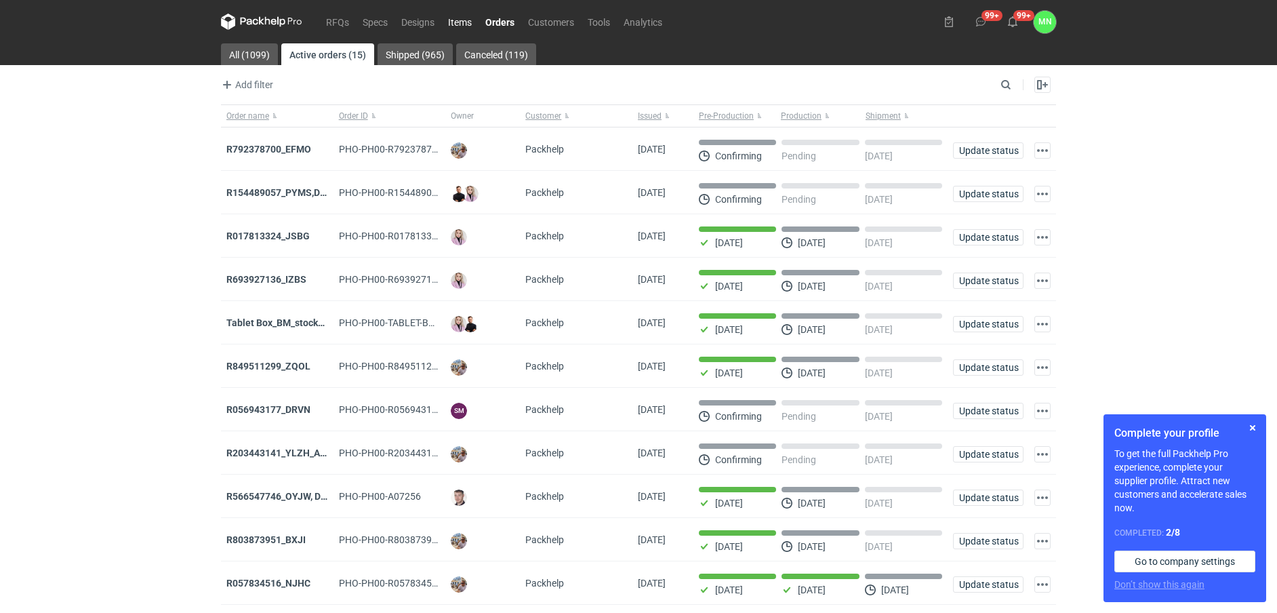
click at [452, 26] on link "Items" at bounding box center [459, 22] width 37 height 16
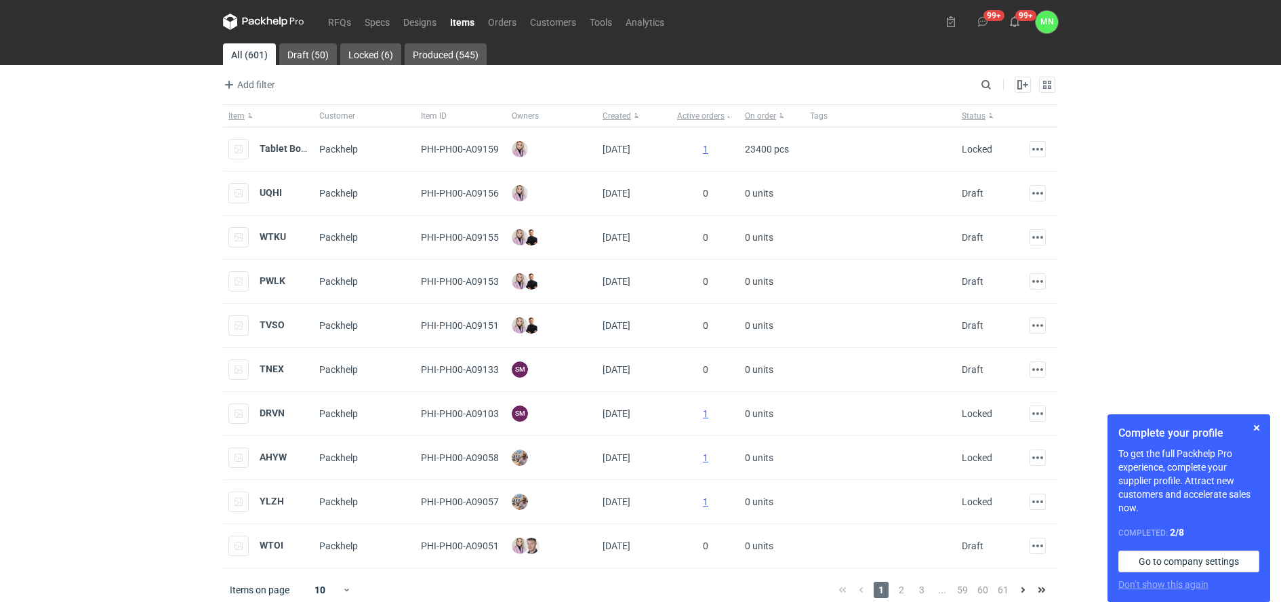
click at [457, 19] on link "Items" at bounding box center [462, 22] width 38 height 16
click at [504, 22] on link "Orders" at bounding box center [502, 22] width 42 height 16
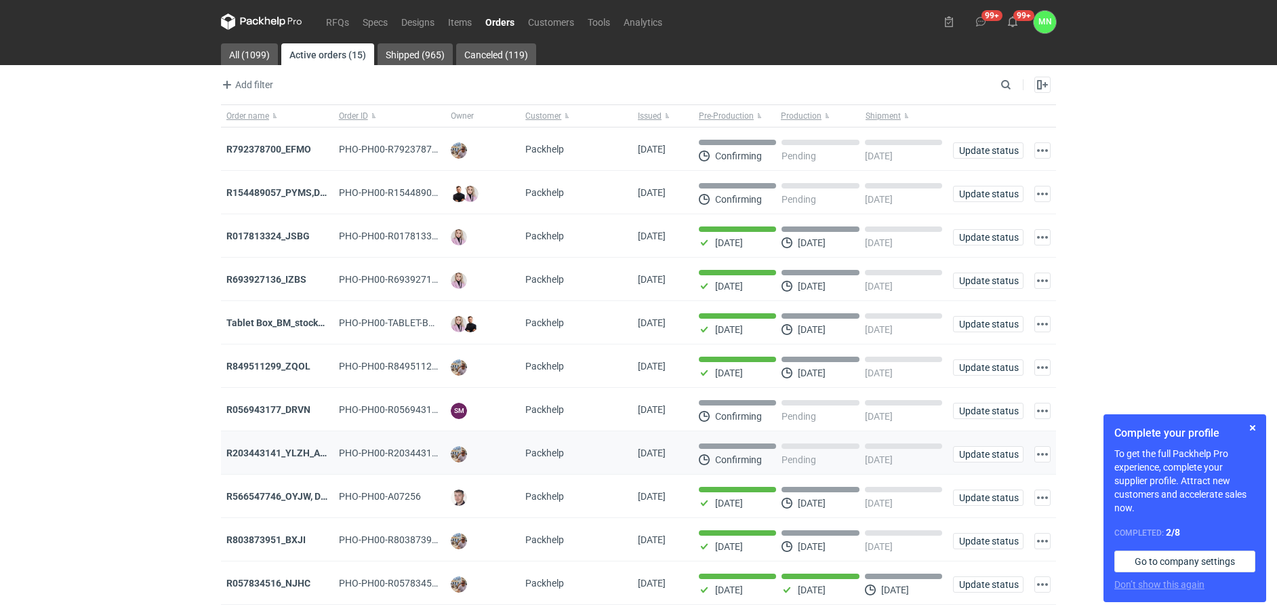
click at [288, 460] on div "R203443141_YLZH_AHYW" at bounding box center [277, 453] width 102 height 14
click at [287, 458] on strong "R203443141_YLZH_AHYW" at bounding box center [283, 452] width 115 height 11
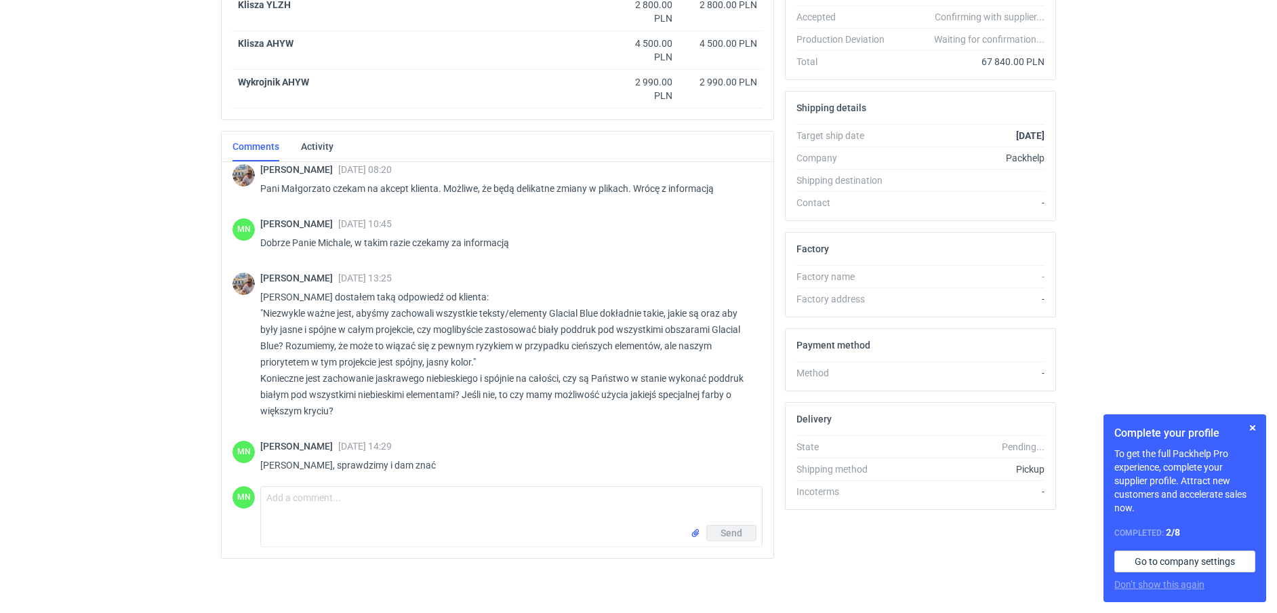
scroll to position [1371, 0]
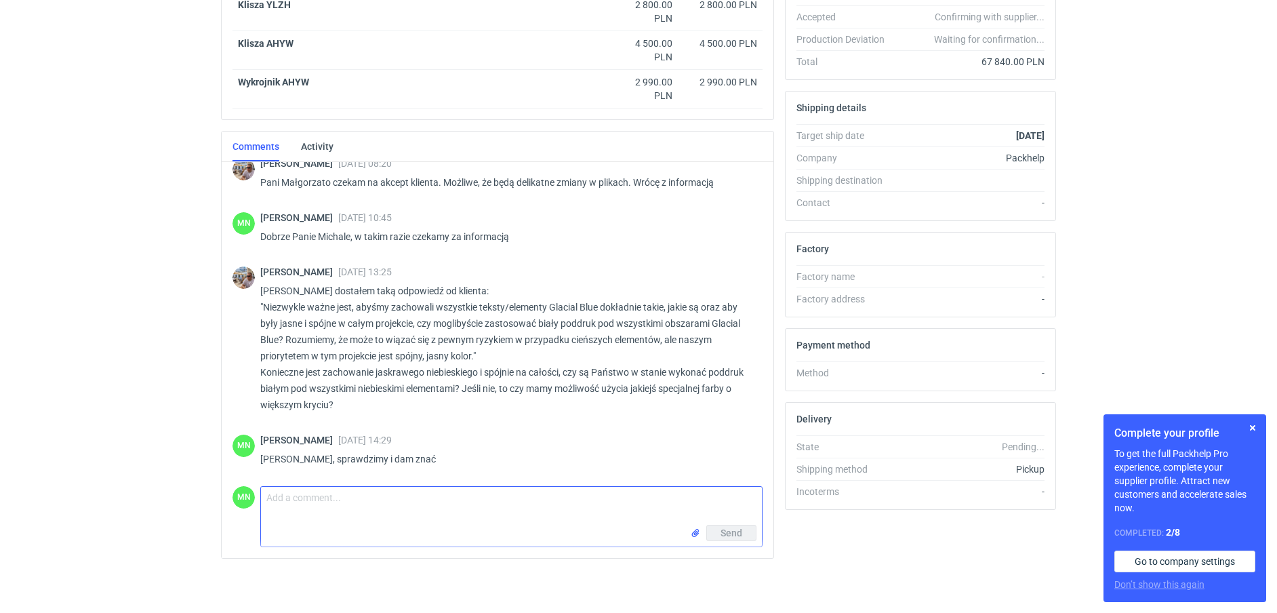
click at [335, 489] on textarea "Comment message" at bounding box center [511, 506] width 501 height 38
type textarea "P"
click at [570, 495] on textarea "Dzień dobry [PERSON_NAME], po konsultacji z działem produkcyjnym mam" at bounding box center [511, 506] width 501 height 38
paste textarea "nie ma szans na biały poddruk - jak mówiłam- za małe elementy na to są. jedyne …"
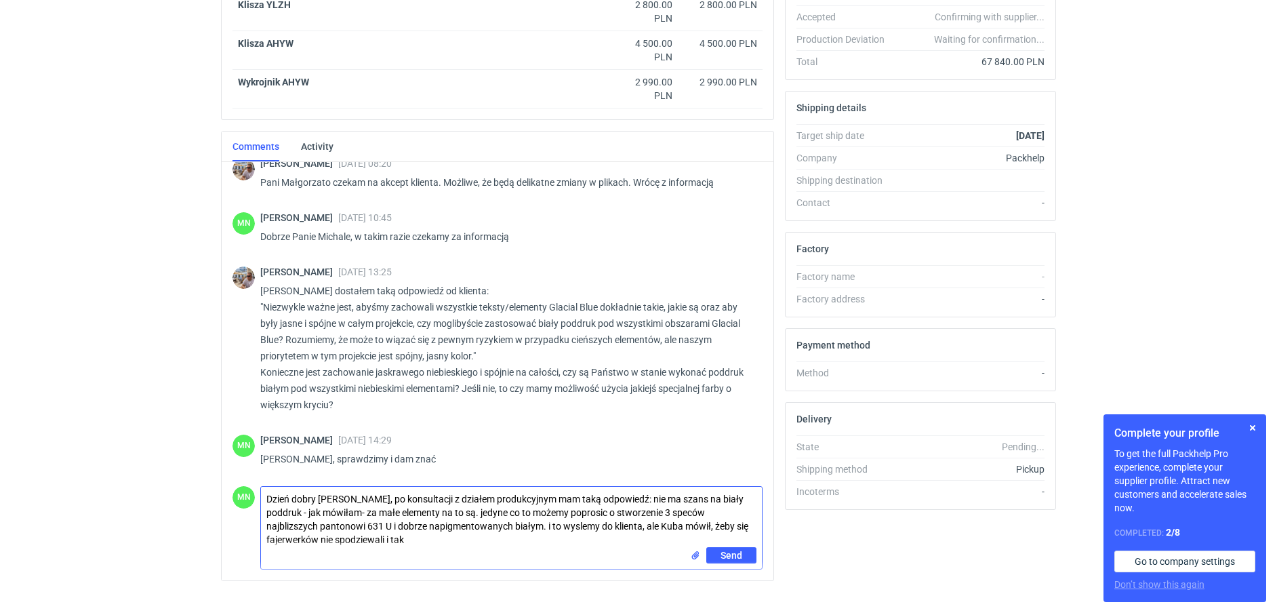
drag, startPoint x: 302, startPoint y: 510, endPoint x: 367, endPoint y: 510, distance: 65.7
click at [367, 510] on textarea "Dzień dobry [PERSON_NAME], po konsultacji z działem produkcyjnym mam taką odpow…" at bounding box center [511, 517] width 501 height 60
click at [424, 511] on textarea "Dzień dobry [PERSON_NAME], po konsultacji z działem produkcyjnym mam taką odpow…" at bounding box center [511, 517] width 501 height 60
click at [472, 514] on textarea "Dzień dobry [PERSON_NAME], po konsultacji z działem produkcyjnym mam taką odpow…" at bounding box center [511, 517] width 501 height 60
click at [506, 512] on textarea "Dzień dobry [PERSON_NAME], po konsultacji z działem produkcyjnym mam taką odpow…" at bounding box center [511, 517] width 501 height 60
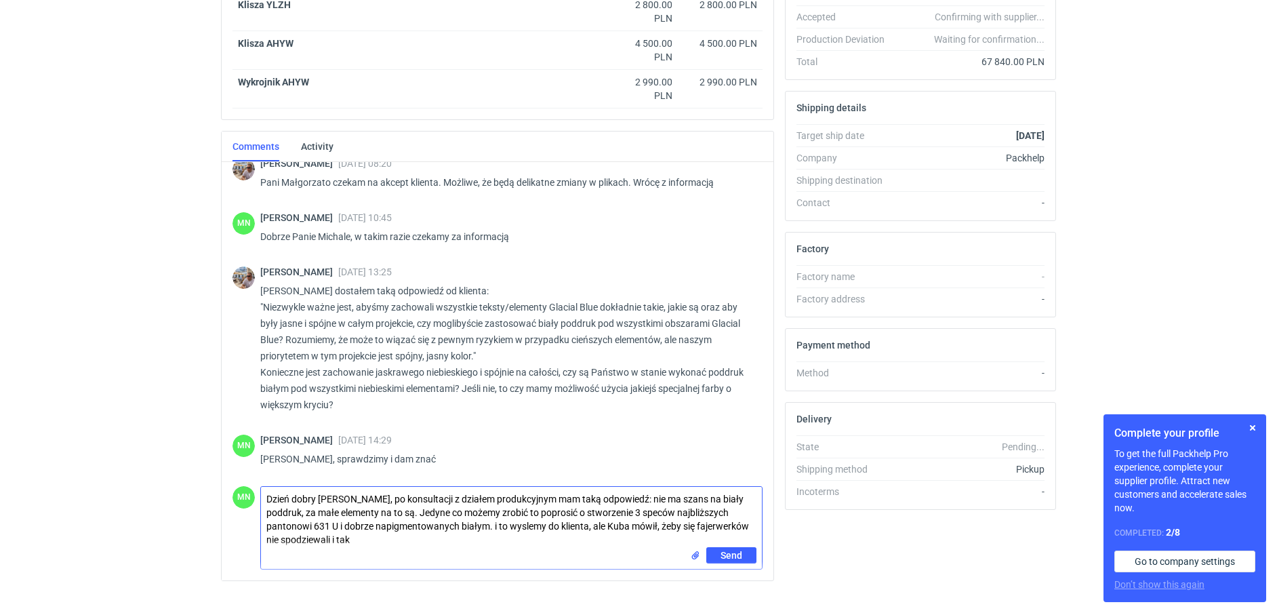
click at [492, 526] on textarea "Dzień dobry [PERSON_NAME], po konsultacji z działem produkcyjnym mam taką odpow…" at bounding box center [511, 517] width 501 height 60
drag, startPoint x: 645, startPoint y: 525, endPoint x: 720, endPoint y: 535, distance: 75.8
click at [720, 535] on textarea "Dzień dobry [PERSON_NAME], po konsultacji z działem produkcyjnym mam taką odpow…" at bounding box center [511, 517] width 501 height 60
click at [583, 524] on textarea "Dzień dobry [PERSON_NAME], po konsultacji z działem produkcyjnym mam taką odpow…" at bounding box center [511, 517] width 501 height 60
type textarea "Dzień dobry [PERSON_NAME], po konsultacji z działem produkcyjnym mam taką odpow…"
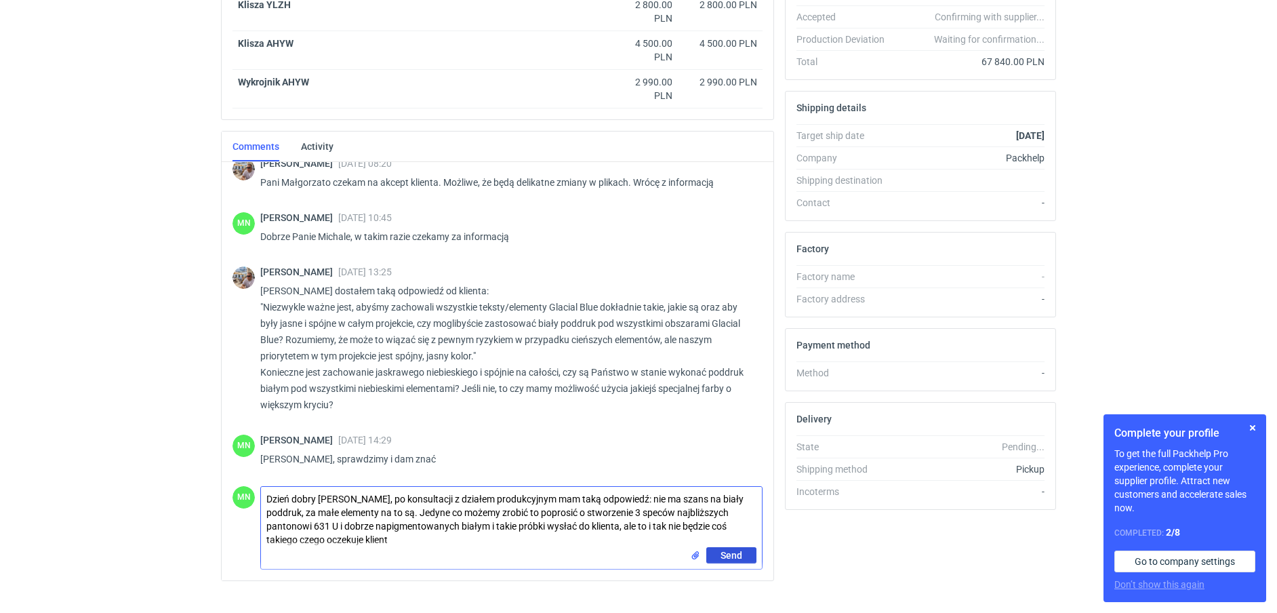
click at [726, 561] on button "Send" at bounding box center [731, 555] width 50 height 16
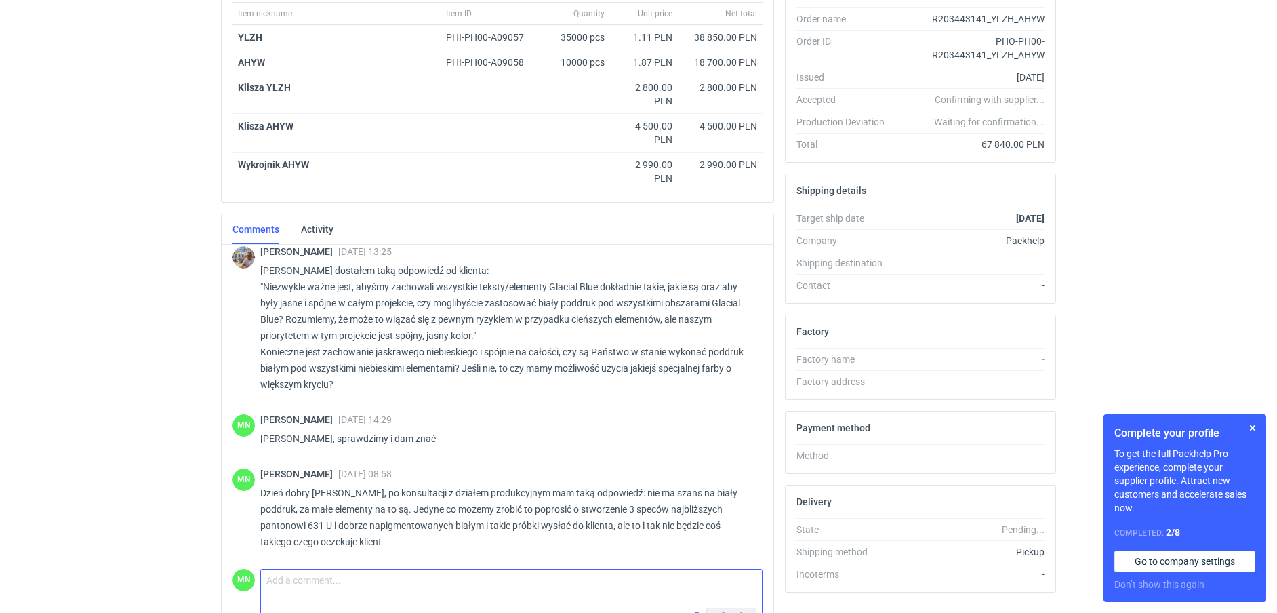
scroll to position [0, 0]
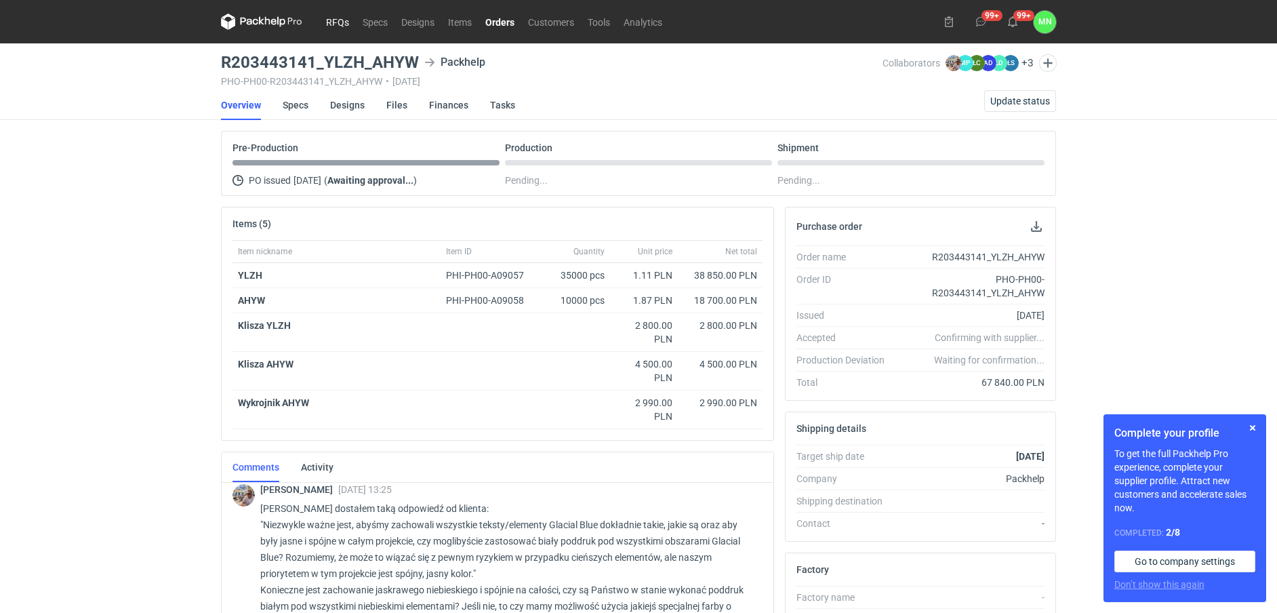
click at [331, 24] on link "RFQs" at bounding box center [337, 22] width 37 height 16
